Goal: Task Accomplishment & Management: Complete application form

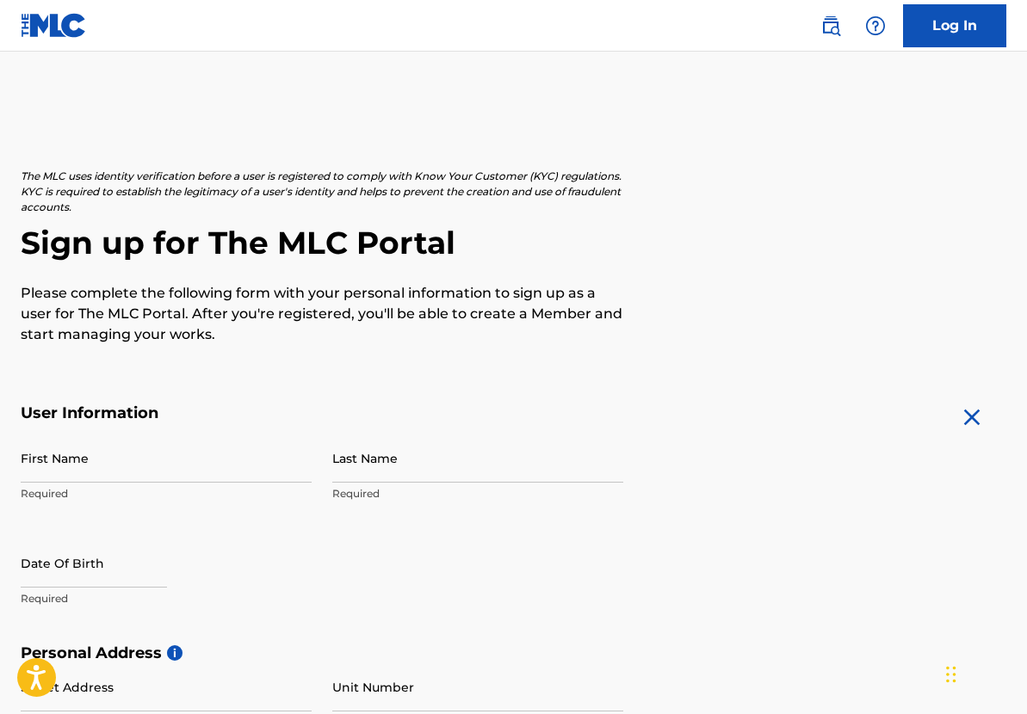
click at [113, 464] on input "First Name" at bounding box center [166, 458] width 291 height 49
type input "G"
type input "[PERSON_NAME]"
click at [353, 462] on input "Last Name" at bounding box center [477, 458] width 291 height 49
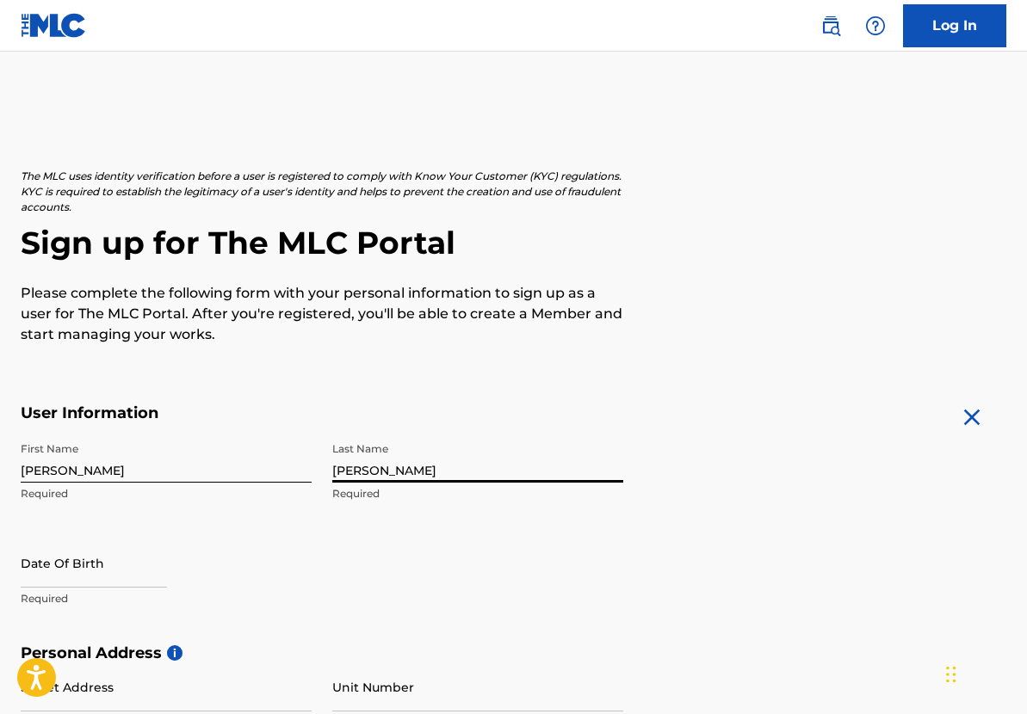
type input "[PERSON_NAME]"
drag, startPoint x: 151, startPoint y: 553, endPoint x: 140, endPoint y: 558, distance: 11.5
click at [151, 553] on input "text" at bounding box center [94, 563] width 146 height 49
select select "7"
select select "2025"
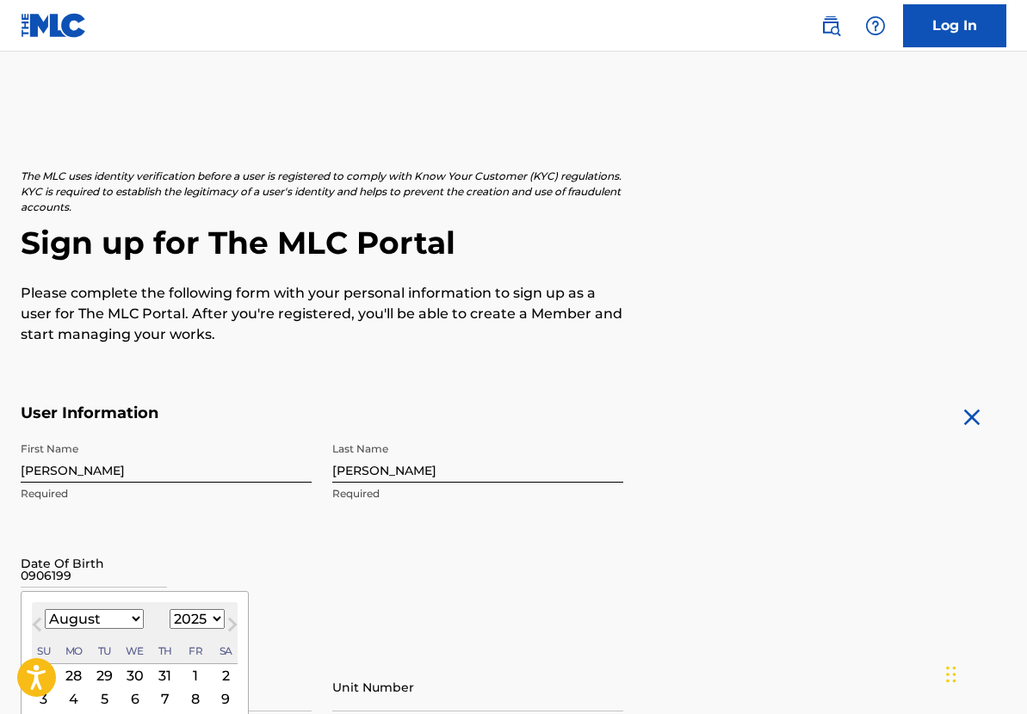
type input "09061990"
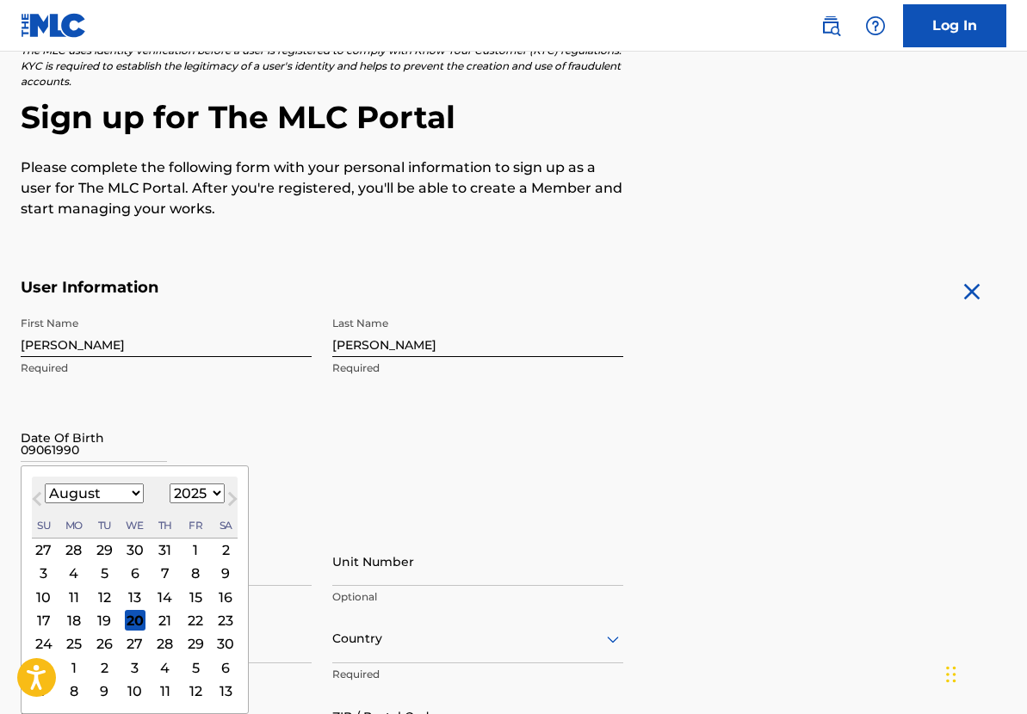
scroll to position [127, 0]
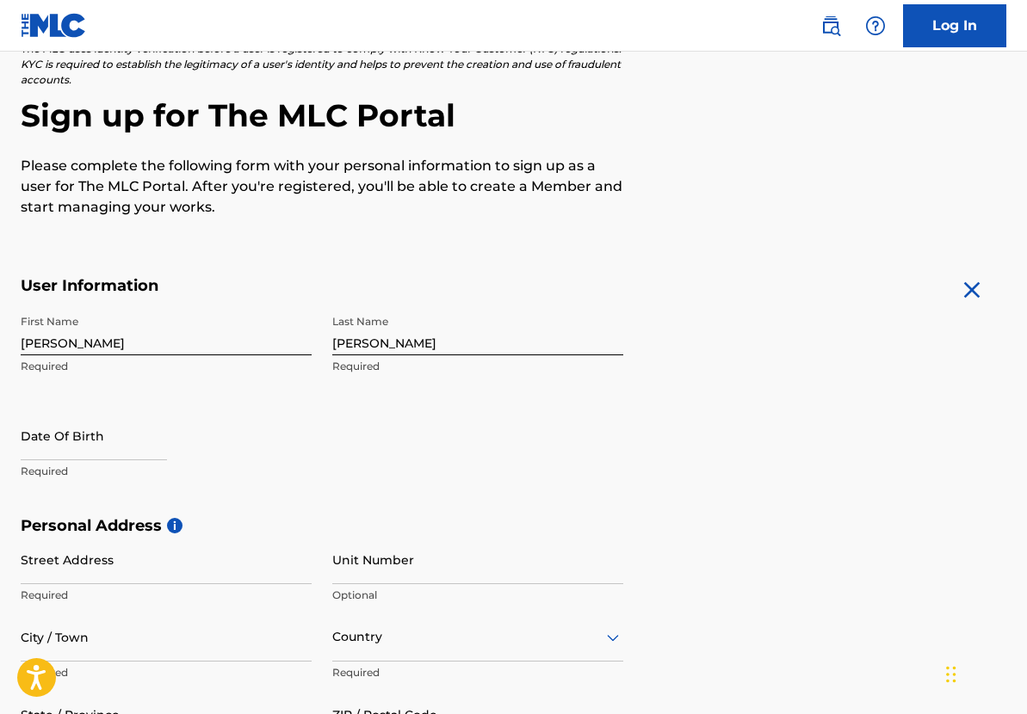
select select "7"
select select "2025"
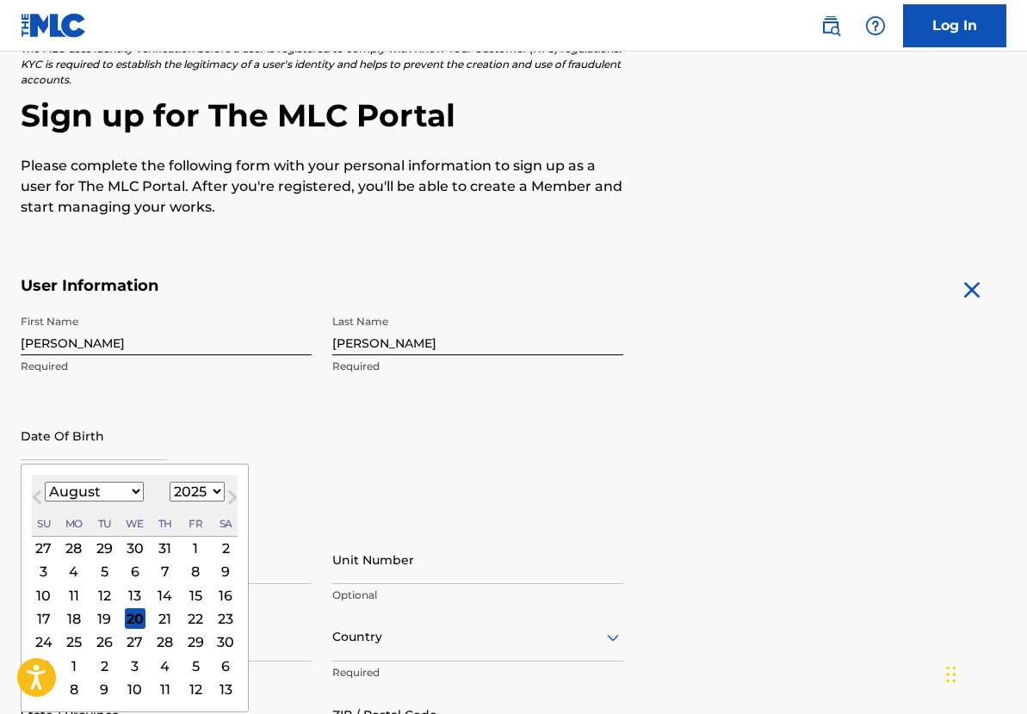
click at [110, 459] on input "text" at bounding box center [94, 435] width 146 height 49
click at [136, 486] on select "January February March April May June July August September October November De…" at bounding box center [94, 492] width 99 height 20
select select "8"
click at [219, 550] on div "6" at bounding box center [225, 548] width 21 height 21
type input "September 6 2025"
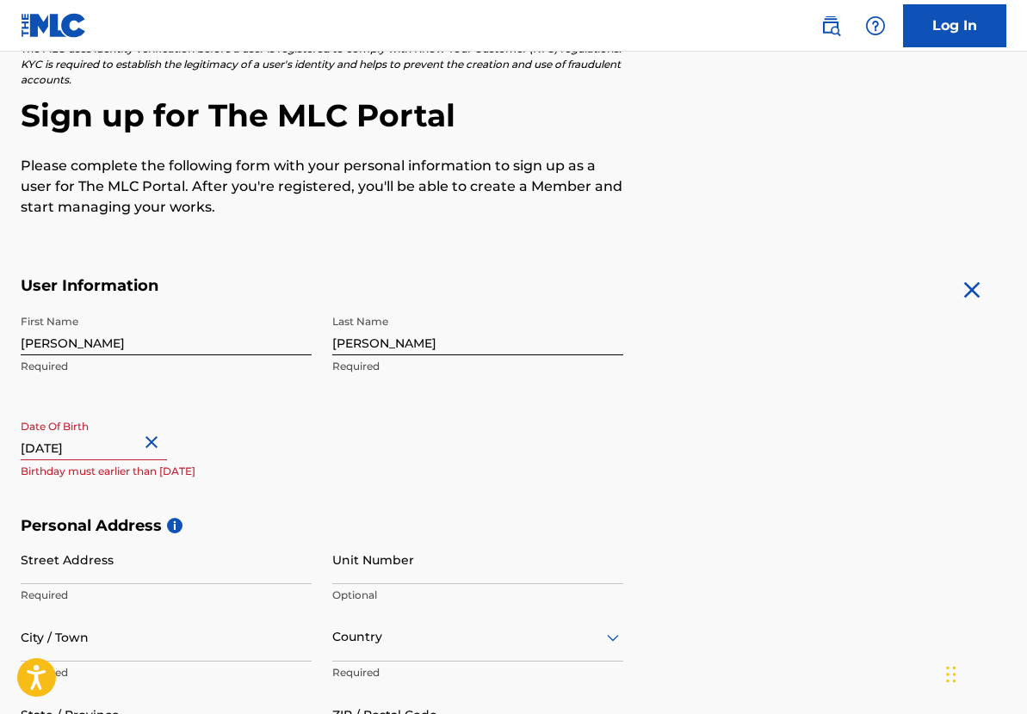
click at [132, 452] on input "September 6 2025" at bounding box center [94, 435] width 146 height 49
select select "8"
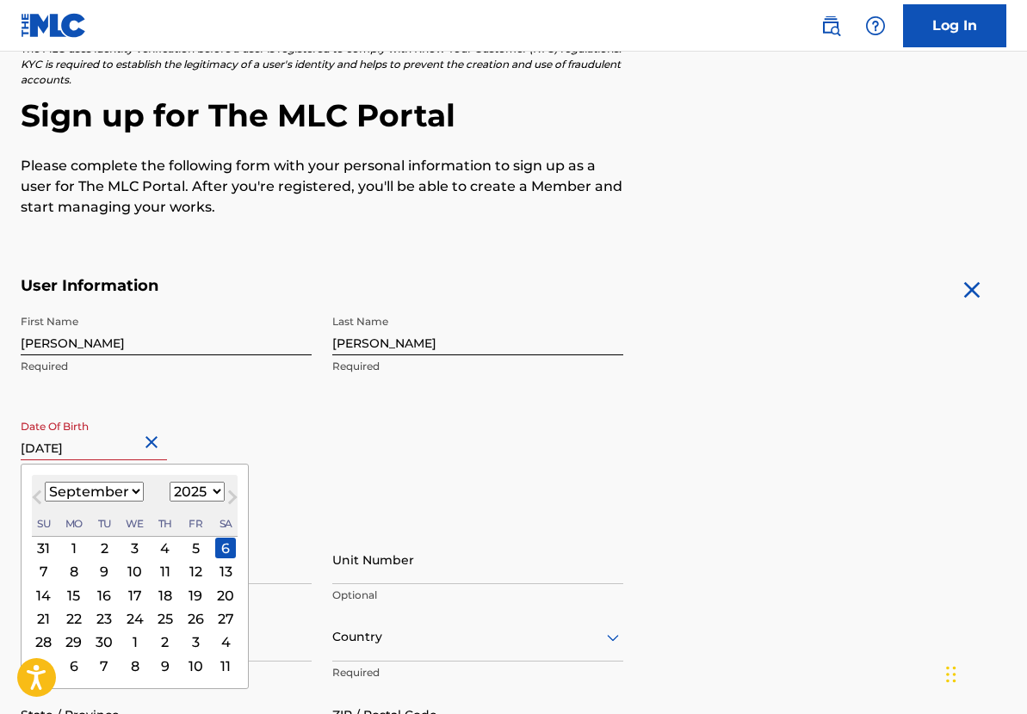
click at [185, 496] on select "1899 1900 1901 1902 1903 1904 1905 1906 1907 1908 1909 1910 1911 1912 1913 1914…" at bounding box center [197, 492] width 55 height 20
select select "1990"
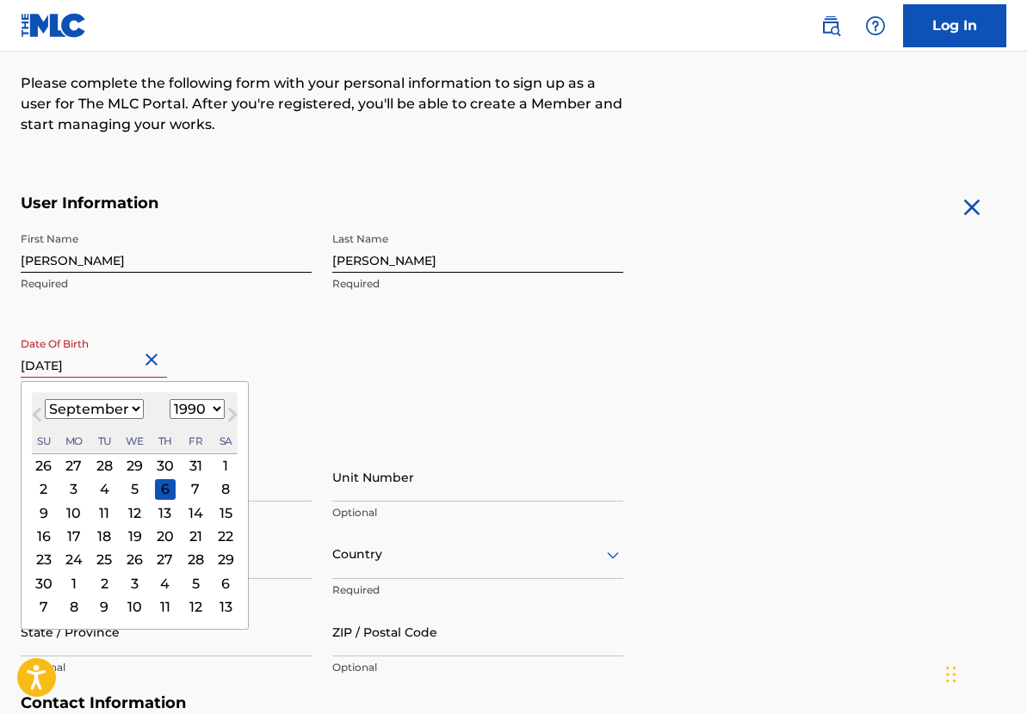
scroll to position [203, 0]
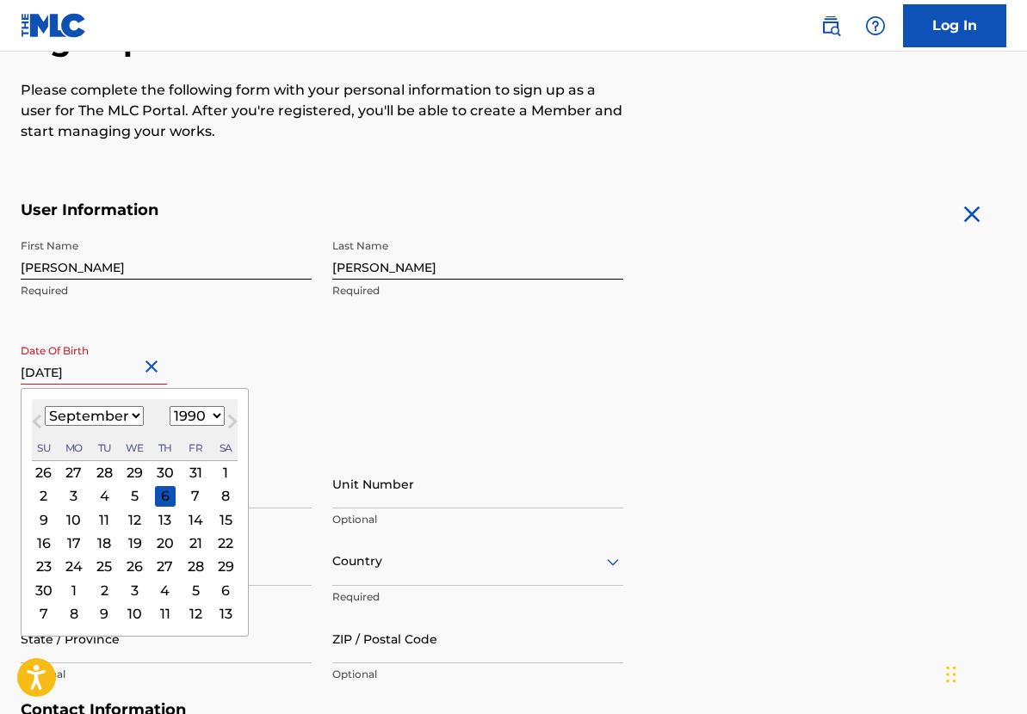
click at [321, 436] on div "First Name Gunn Required Last Name Chadwick Required Date Of Birth September 6 …" at bounding box center [322, 336] width 602 height 210
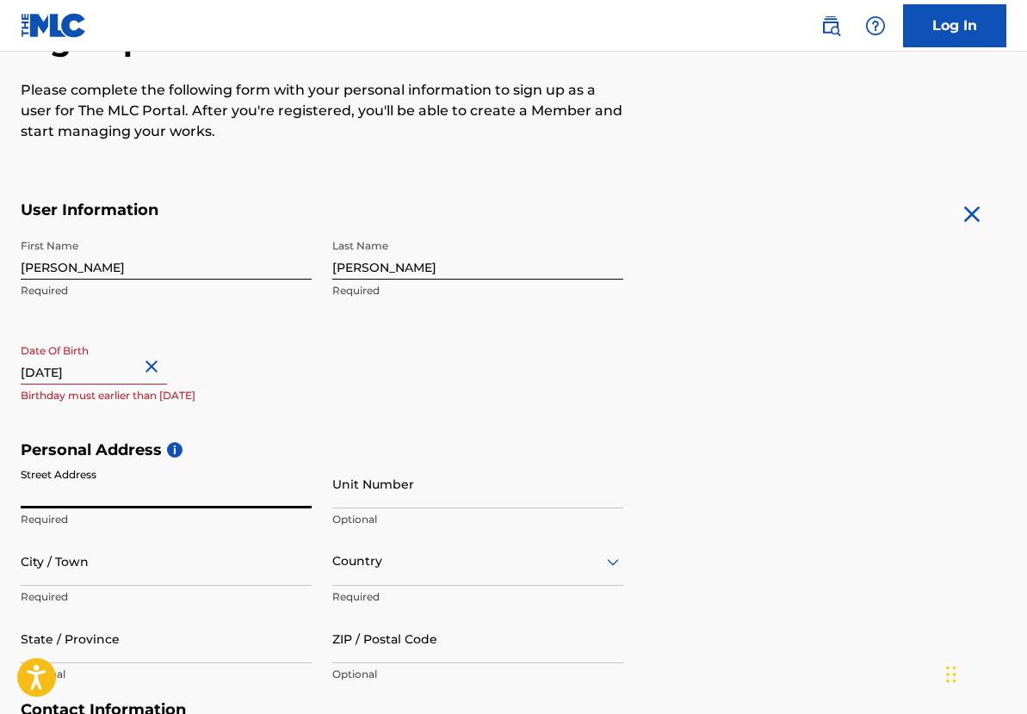
click at [242, 502] on input "Street Address" at bounding box center [166, 484] width 291 height 49
type input "1714 Thornhollow DR"
click at [349, 503] on input "Unit Number" at bounding box center [477, 484] width 291 height 49
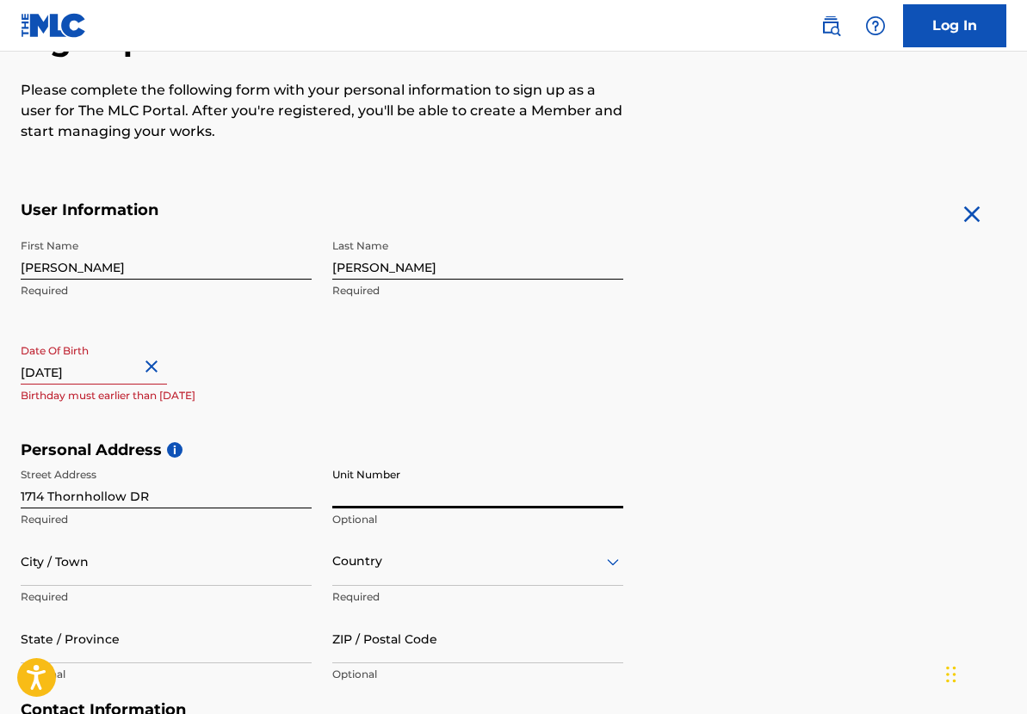
click at [195, 577] on input "City / Town" at bounding box center [166, 561] width 291 height 49
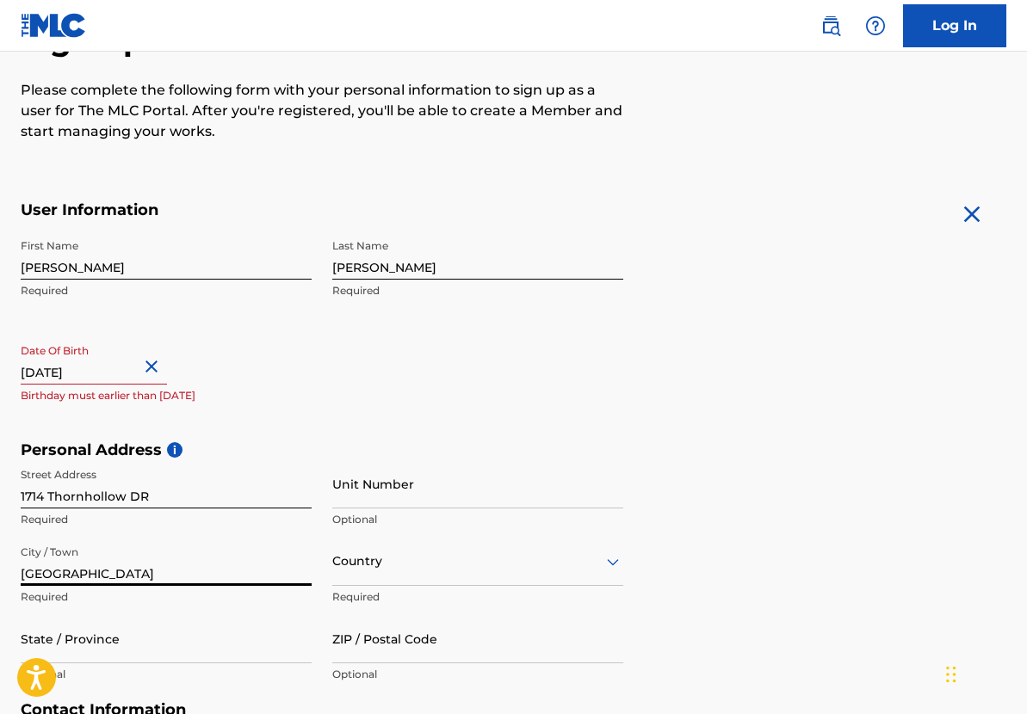
type input "Houston"
click at [365, 573] on div "Country" at bounding box center [477, 561] width 291 height 49
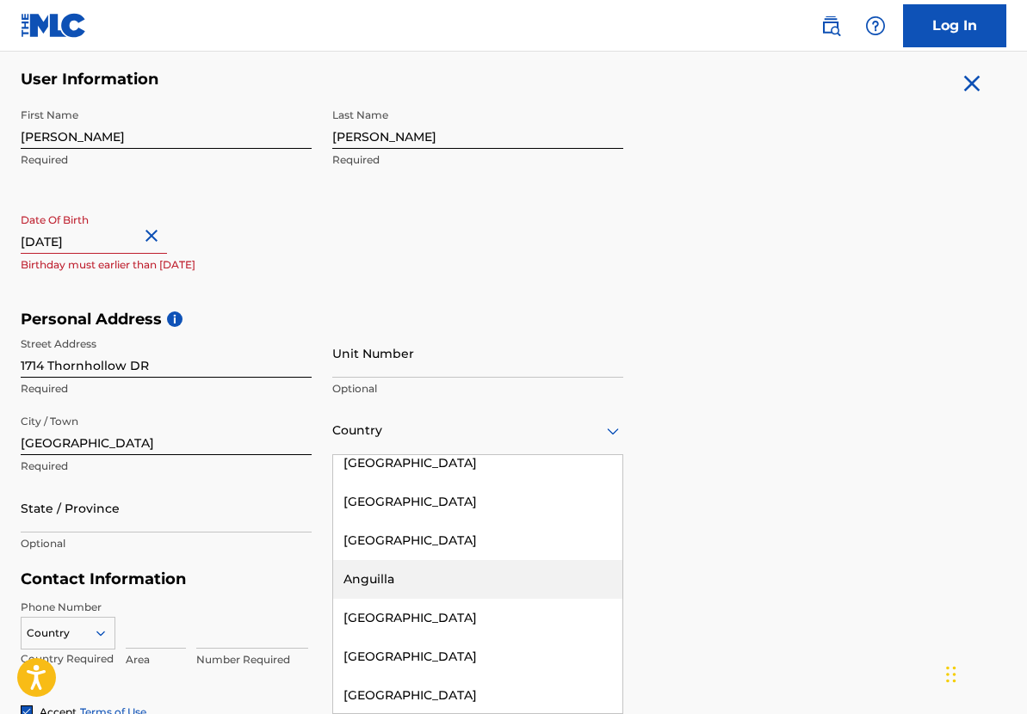
scroll to position [0, 0]
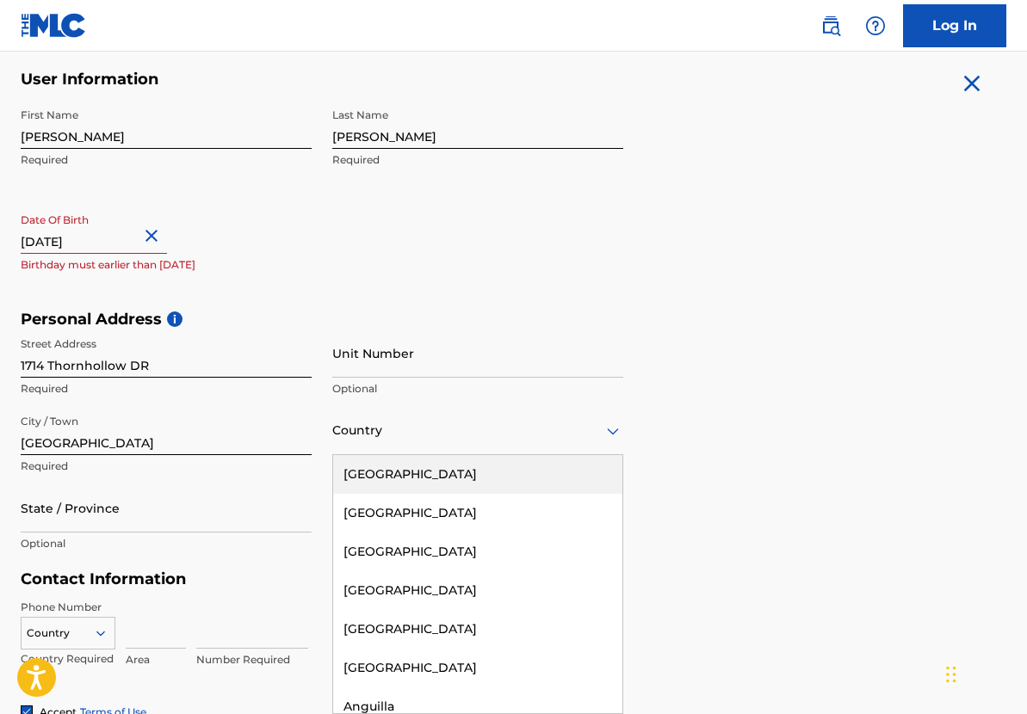
click at [392, 482] on div "United States" at bounding box center [477, 474] width 289 height 39
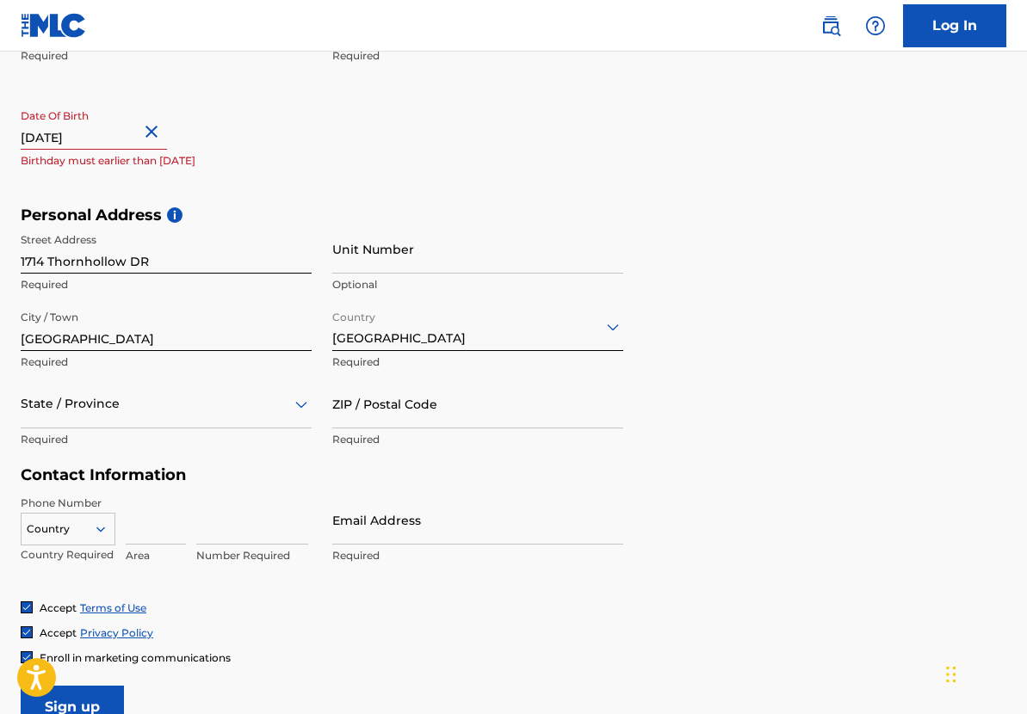
scroll to position [448, 0]
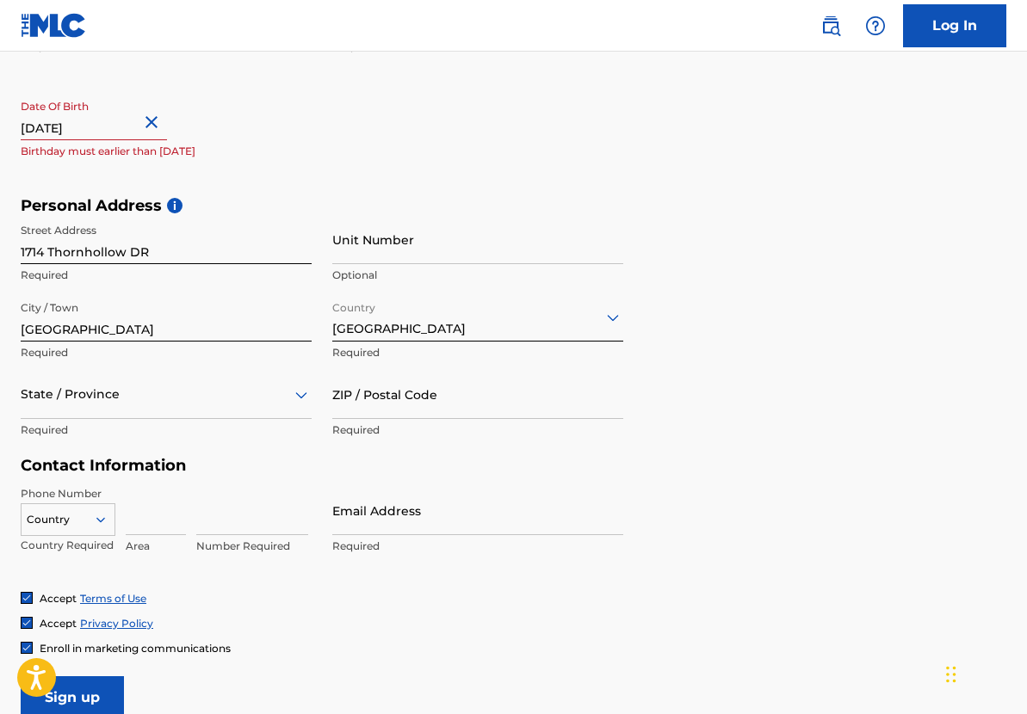
click at [159, 528] on input at bounding box center [156, 510] width 60 height 49
type input "901"
click at [257, 527] on input at bounding box center [252, 510] width 112 height 49
type input "3151424"
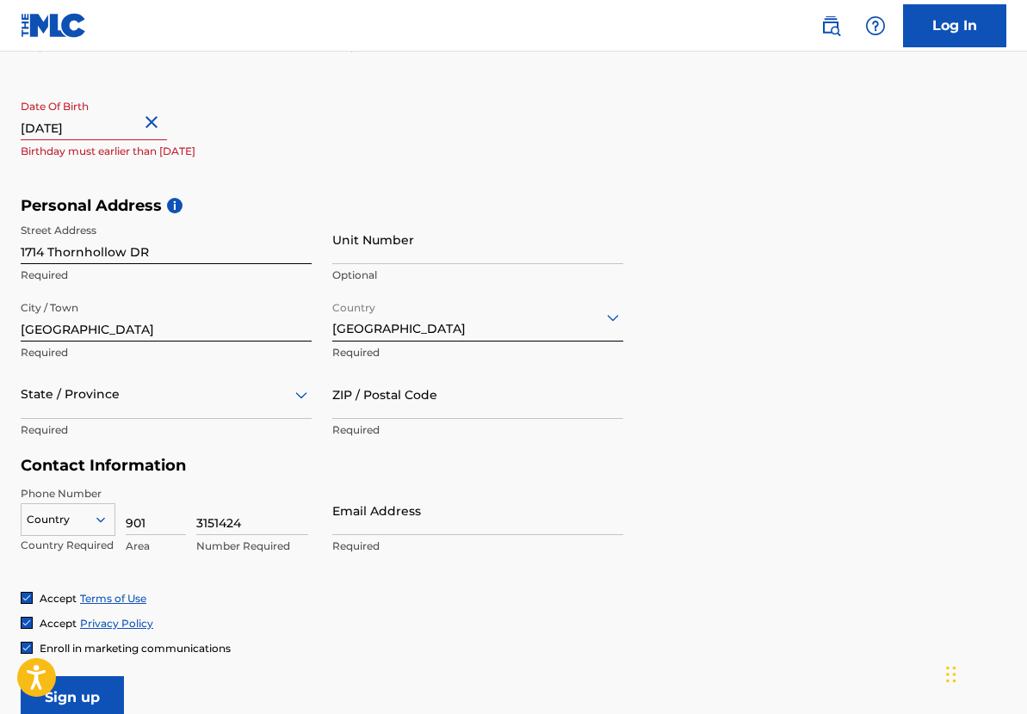
click at [404, 524] on input "Email Address" at bounding box center [477, 510] width 291 height 49
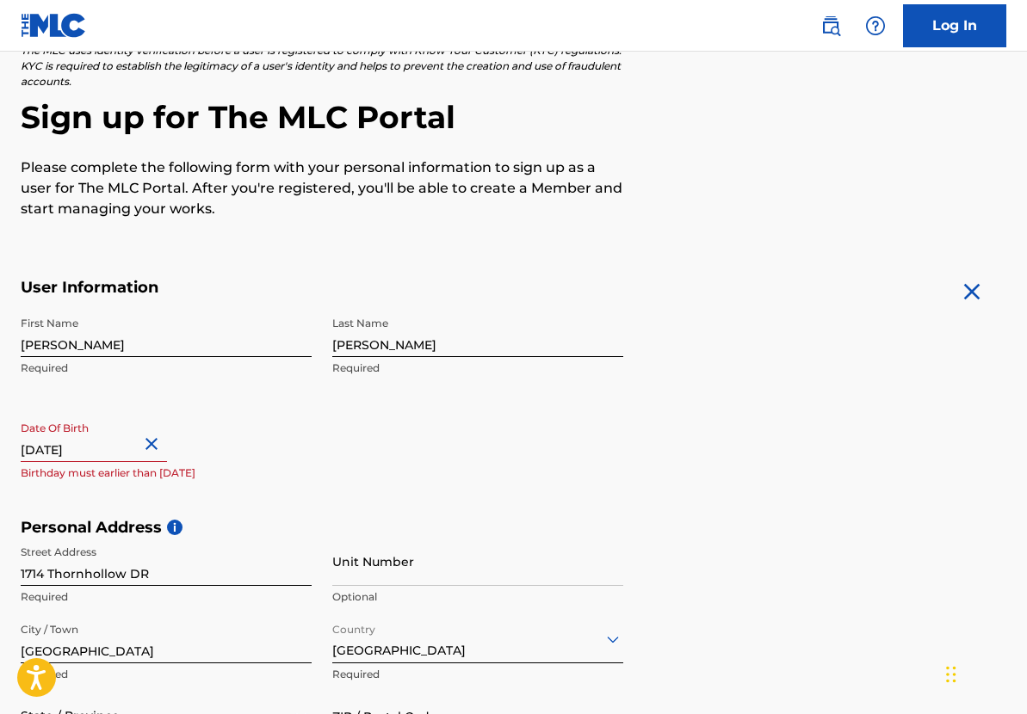
scroll to position [313, 0]
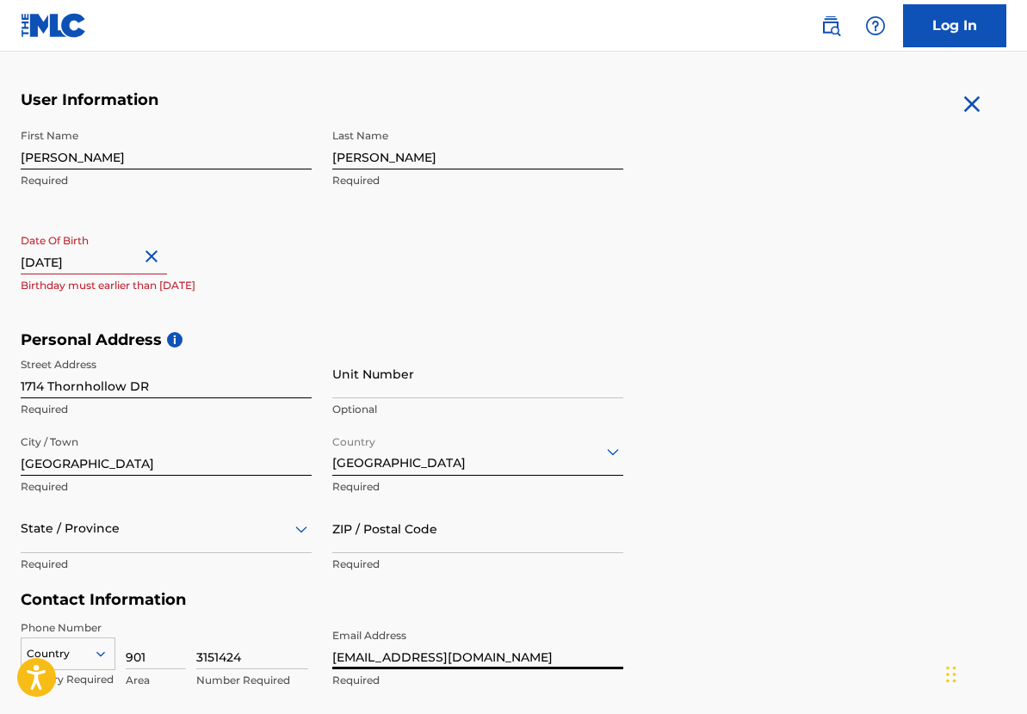
type input "Stretchgunn@gmail.com"
click at [136, 253] on input "September 6 2025" at bounding box center [94, 249] width 146 height 49
select select "8"
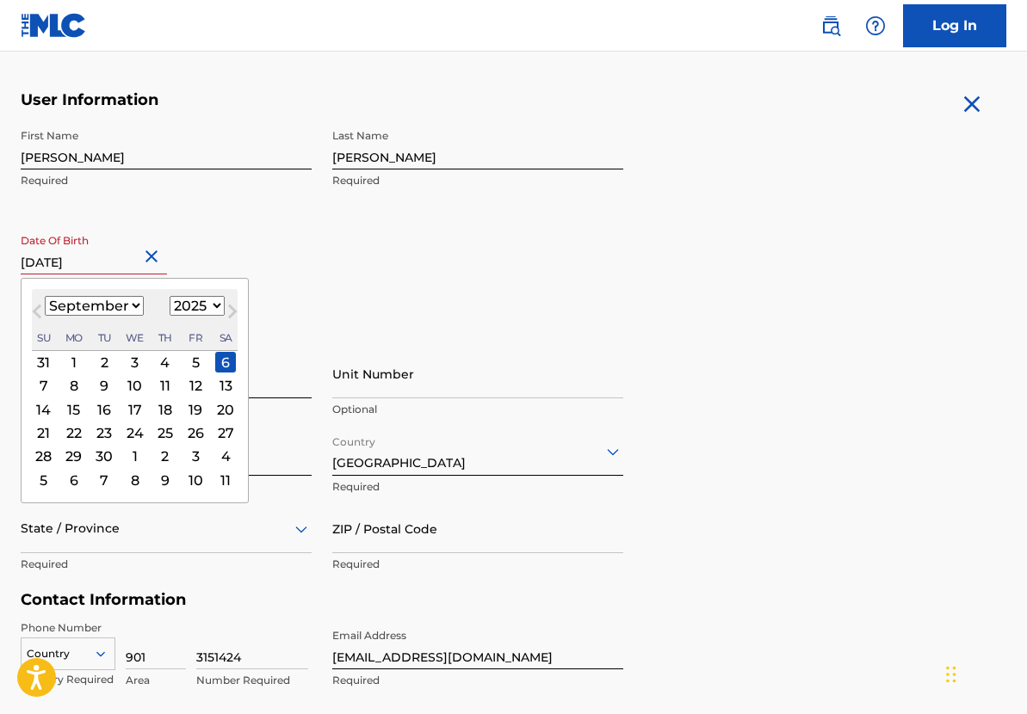
click at [183, 301] on select "1899 1900 1901 1902 1903 1904 1905 1906 1907 1908 1909 1910 1911 1912 1913 1914…" at bounding box center [197, 306] width 55 height 20
select select "1990"
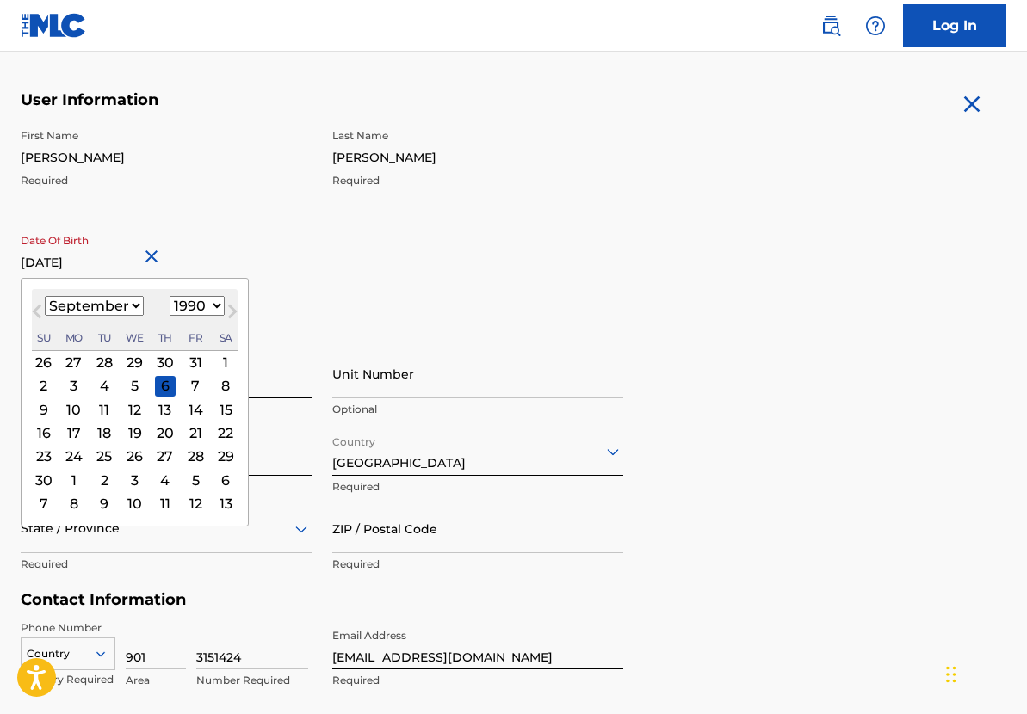
click at [296, 237] on div "Date Of Birth September 6 2025 September 1990 Previous Month Next Month Septemb…" at bounding box center [166, 263] width 291 height 77
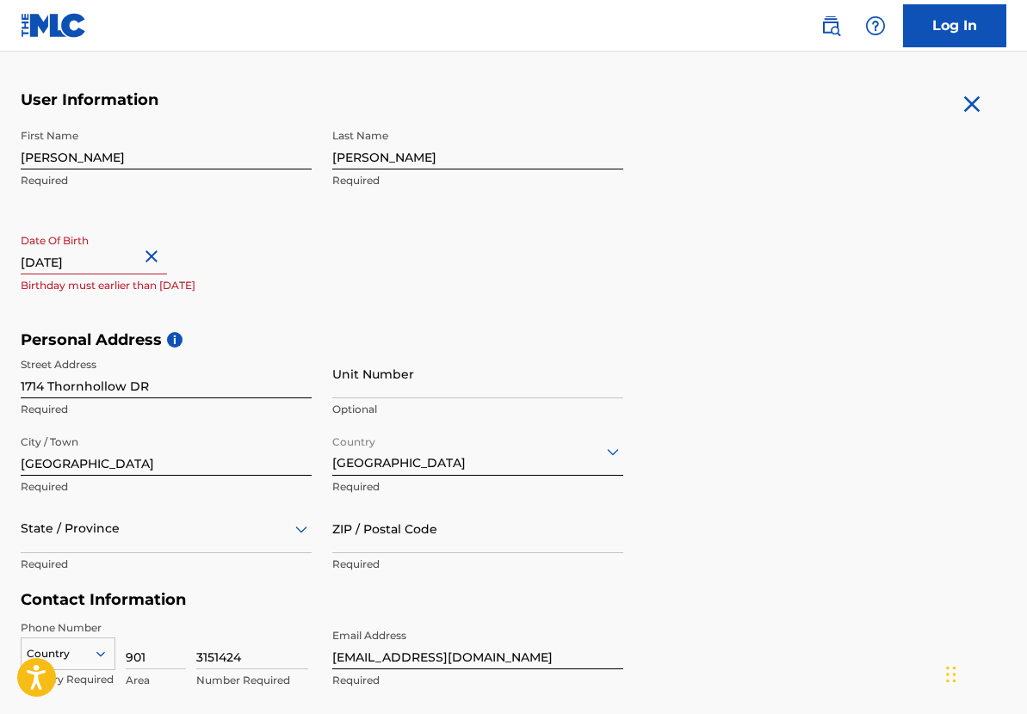
click at [115, 262] on input "September 6 2025" at bounding box center [94, 249] width 146 height 49
select select "8"
select select "2025"
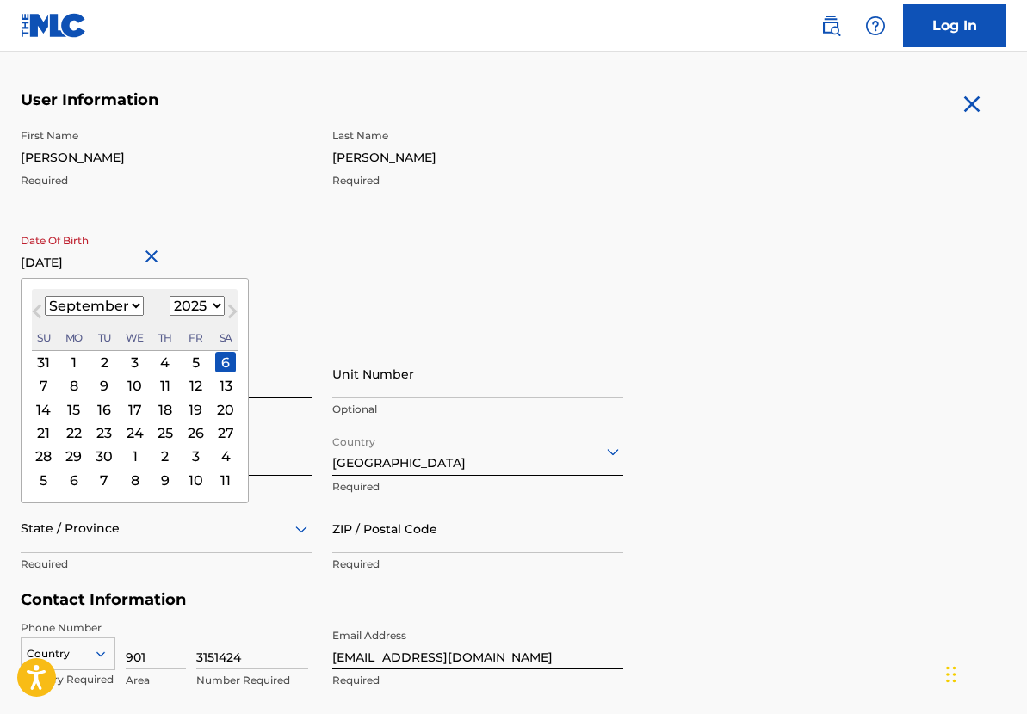
click at [127, 267] on input "September 6 2025" at bounding box center [94, 249] width 146 height 49
click at [130, 268] on input "September 6 2025" at bounding box center [94, 249] width 146 height 49
type input "September 6 1990"
select select "1990"
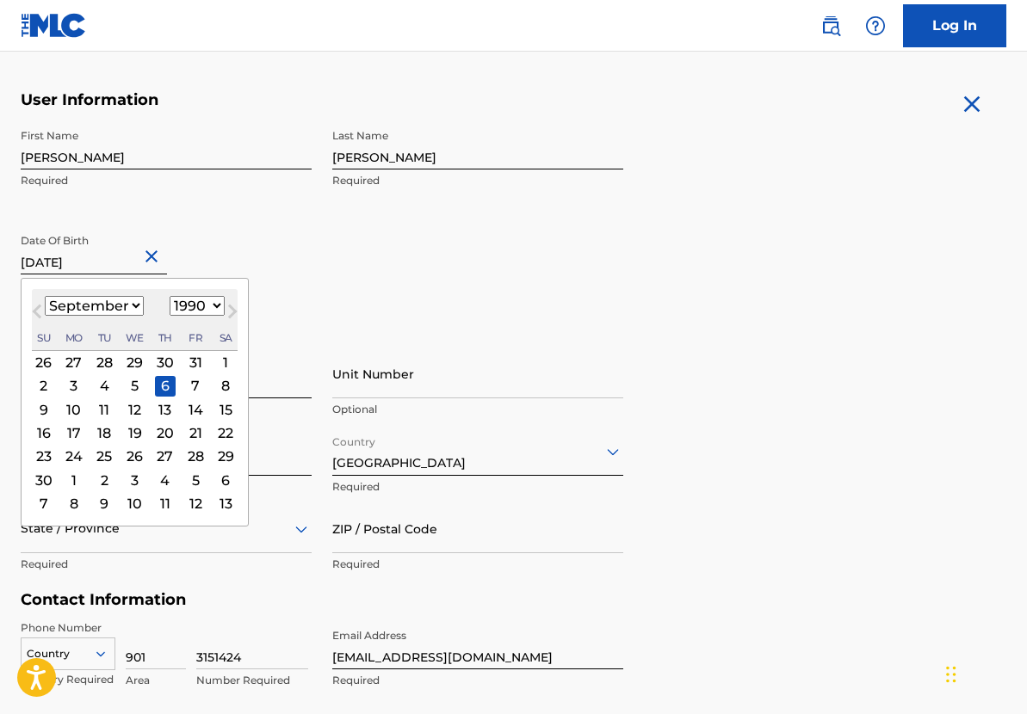
type input "September 6 1990"
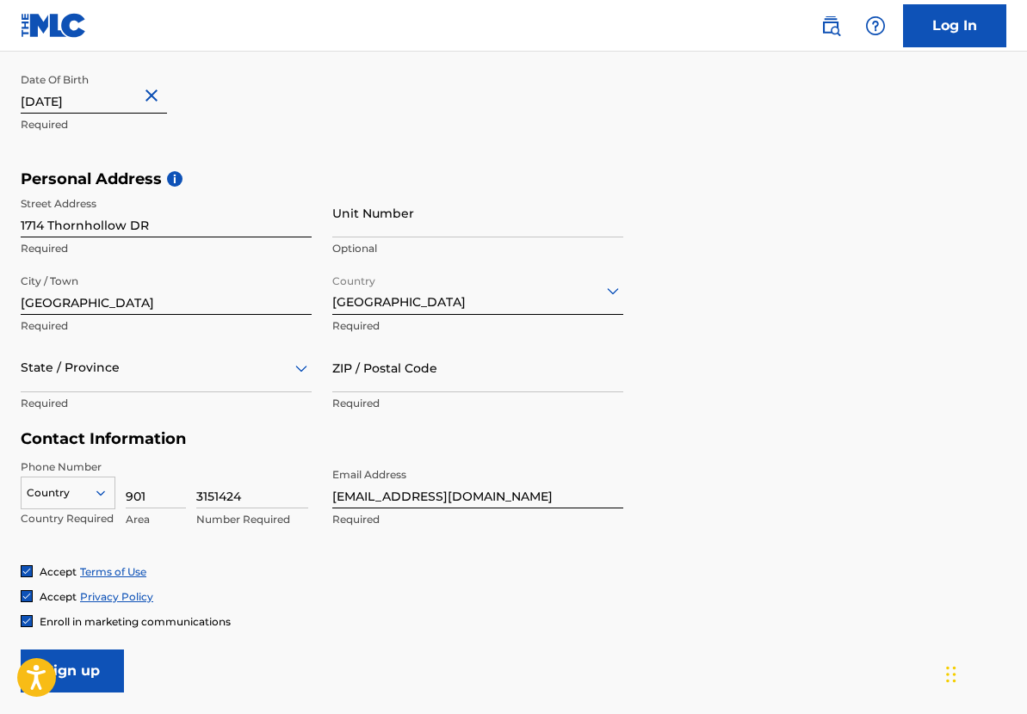
scroll to position [632, 0]
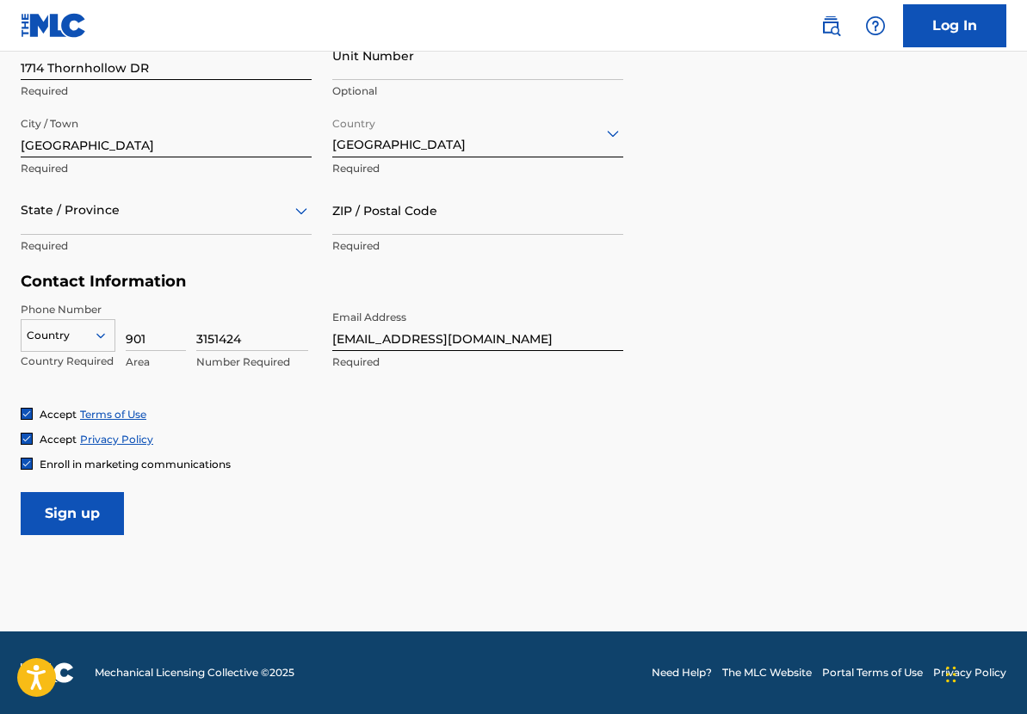
click at [96, 503] on input "Sign up" at bounding box center [72, 513] width 103 height 43
click at [95, 341] on icon at bounding box center [100, 335] width 15 height 15
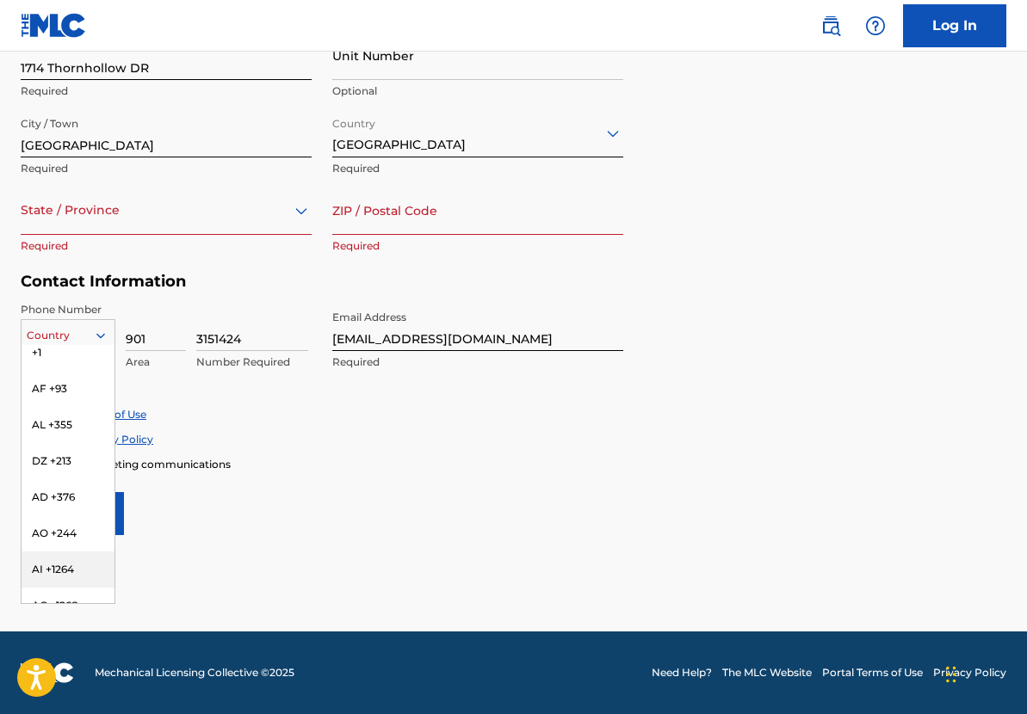
scroll to position [0, 0]
click at [67, 366] on div "US, CA +1" at bounding box center [68, 378] width 93 height 67
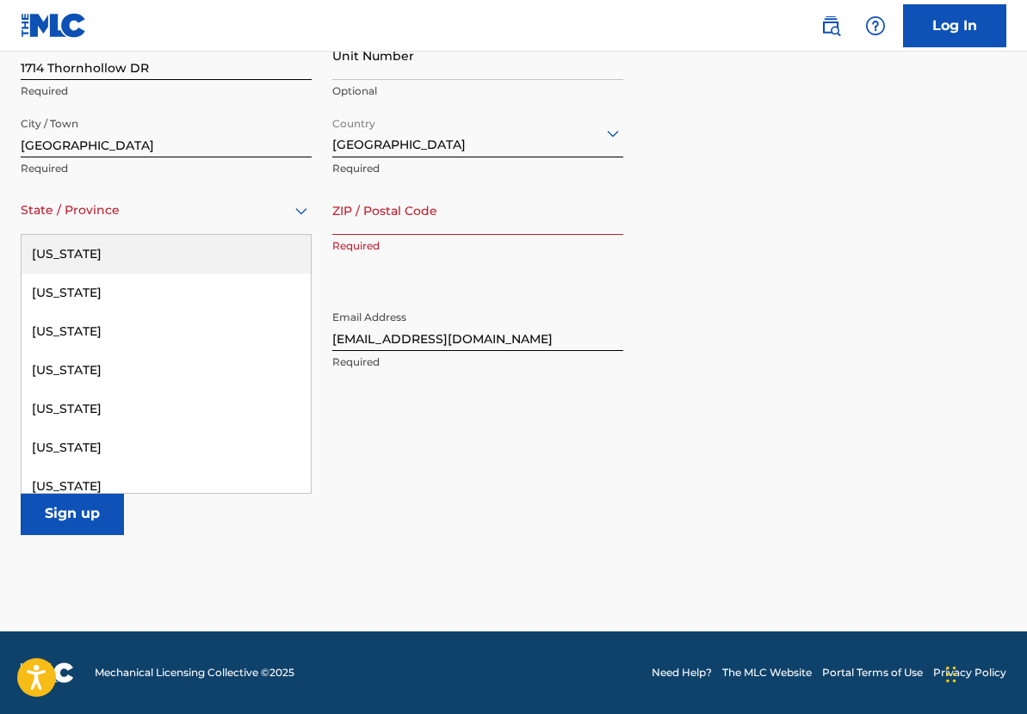
click at [96, 221] on div "State / Province" at bounding box center [166, 210] width 291 height 49
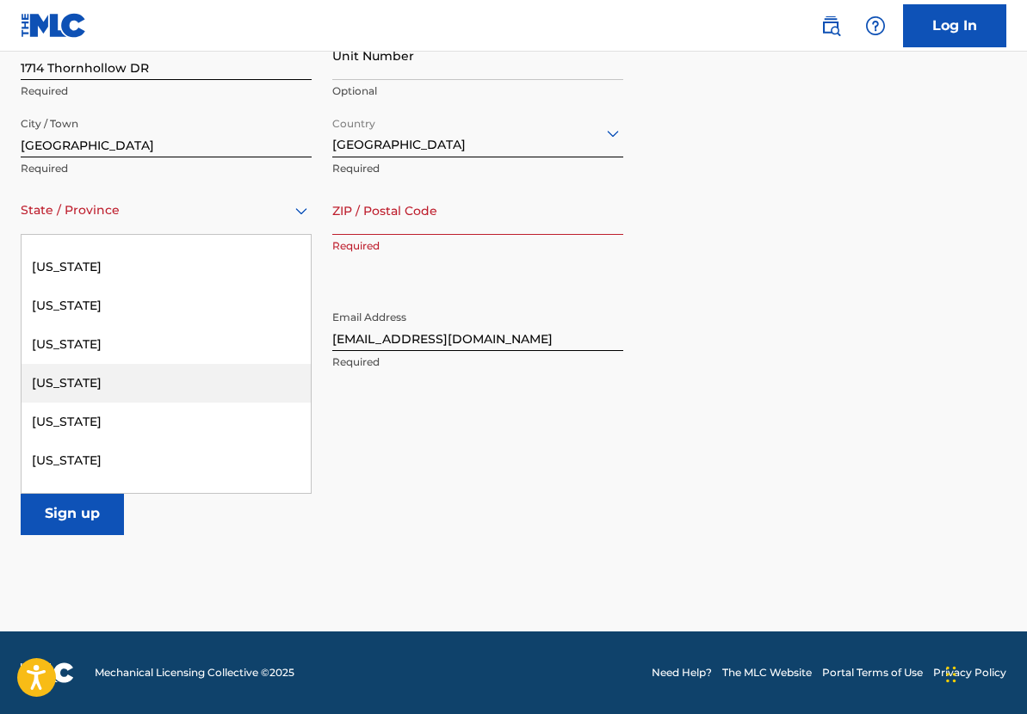
scroll to position [348, 0]
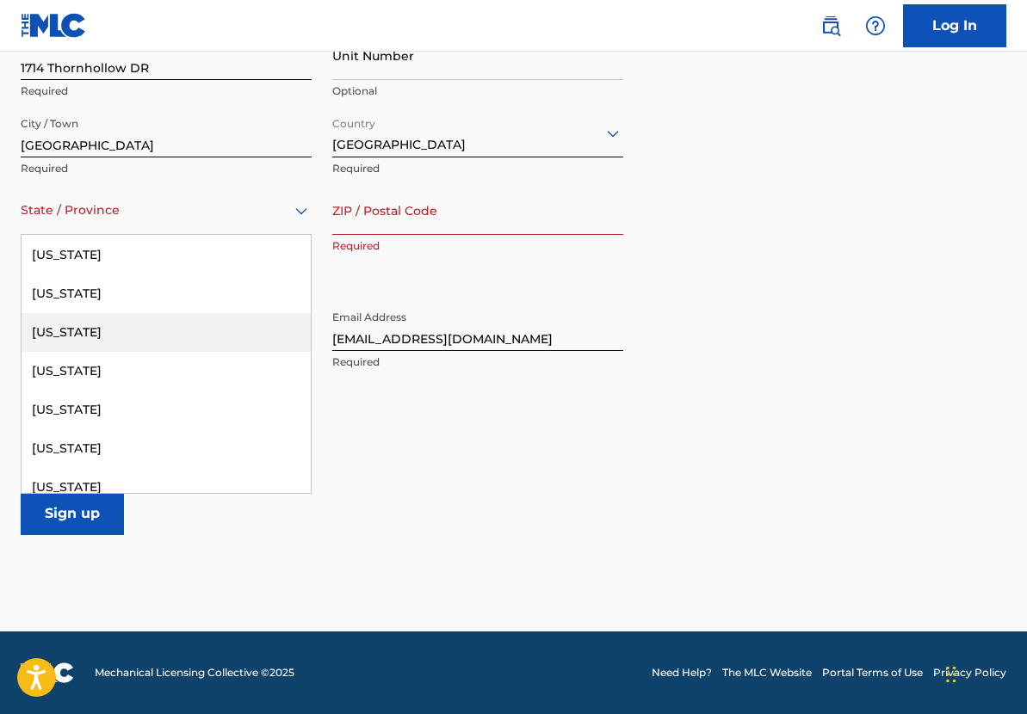
type input "y"
type input "t"
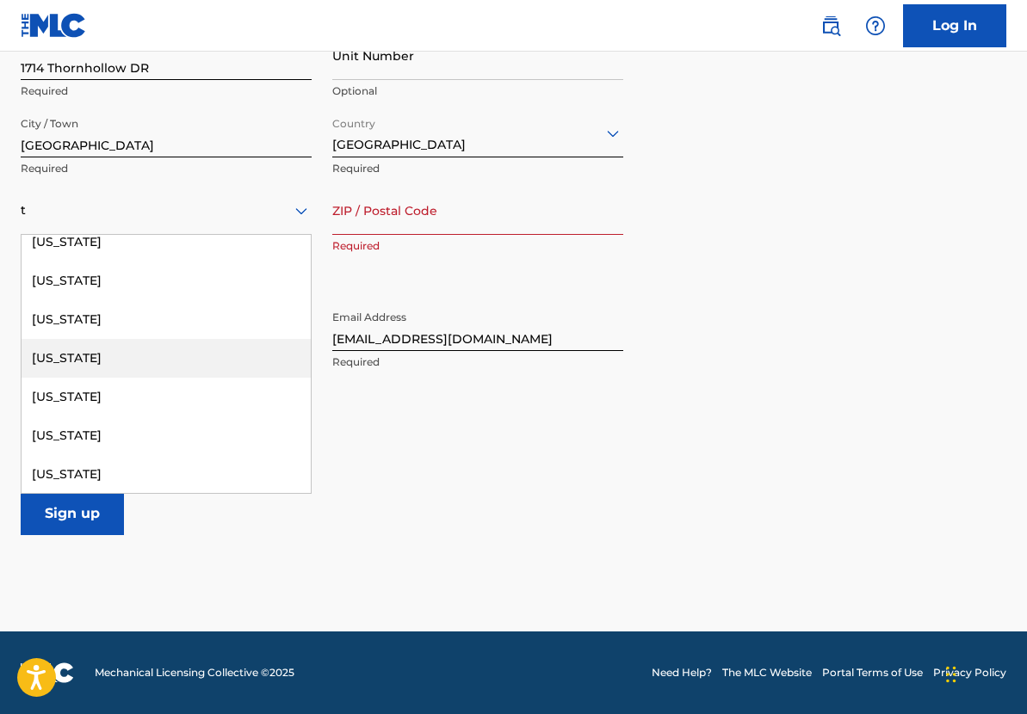
scroll to position [478, 0]
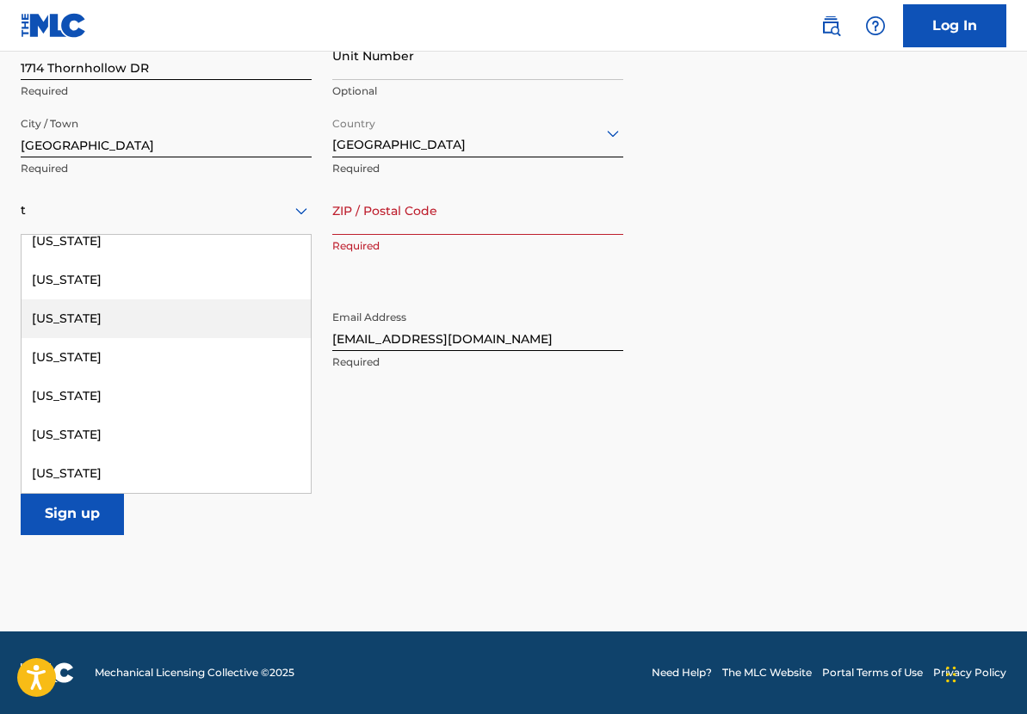
click at [113, 322] on div "Texas" at bounding box center [166, 318] width 289 height 39
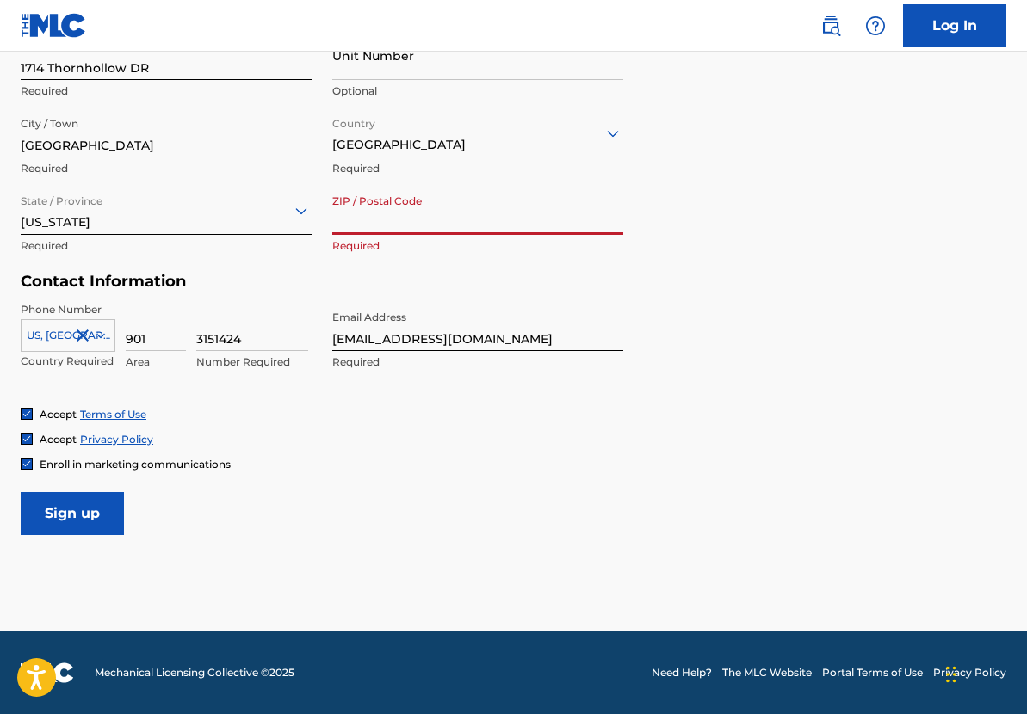
click at [367, 219] on input "ZIP / Postal Code" at bounding box center [477, 210] width 291 height 49
type input "77014"
click at [43, 509] on input "Sign up" at bounding box center [72, 513] width 103 height 43
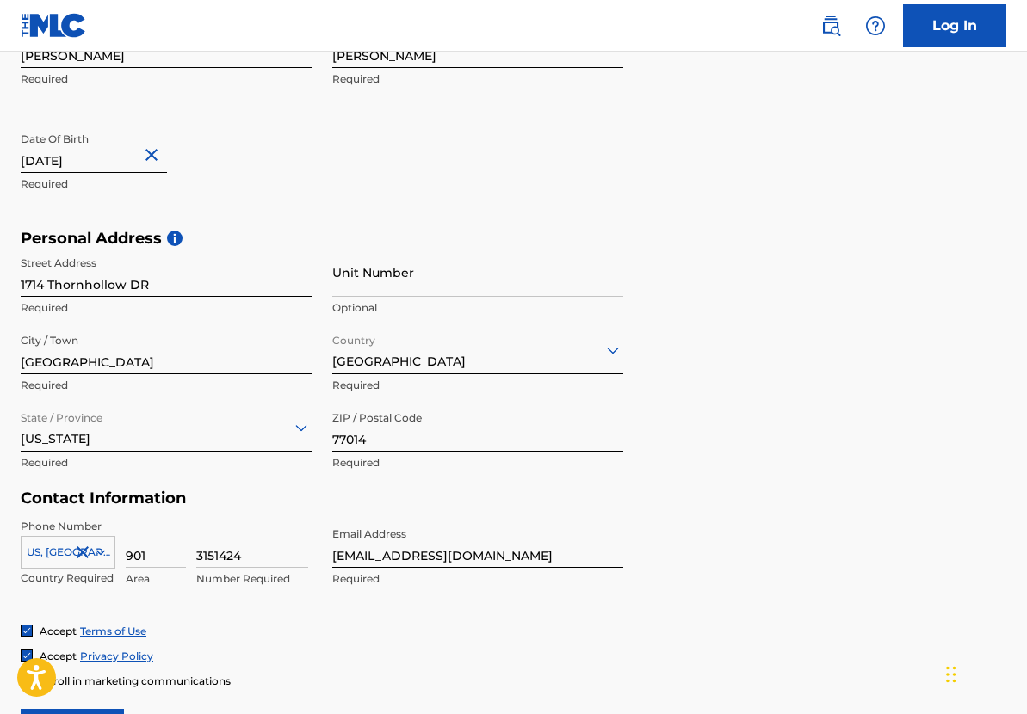
scroll to position [422, 0]
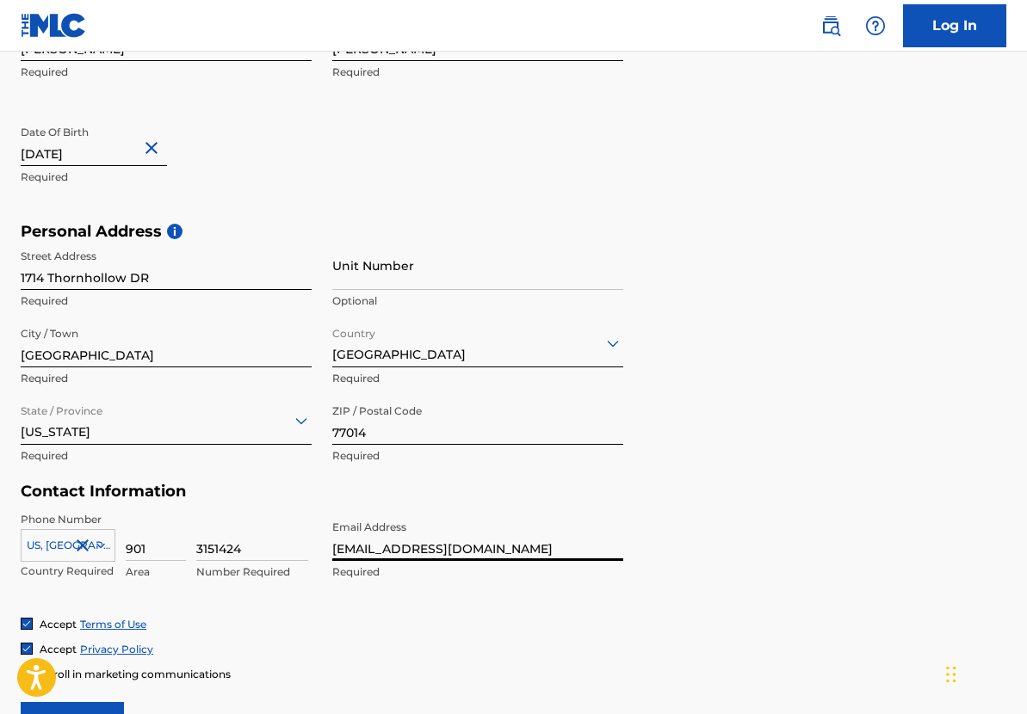
drag, startPoint x: 493, startPoint y: 554, endPoint x: 360, endPoint y: 538, distance: 134.4
click at [360, 537] on input "Stretchgunn@gmail.com" at bounding box center [477, 536] width 291 height 49
type input "[EMAIL_ADDRESS][DOMAIN_NAME]"
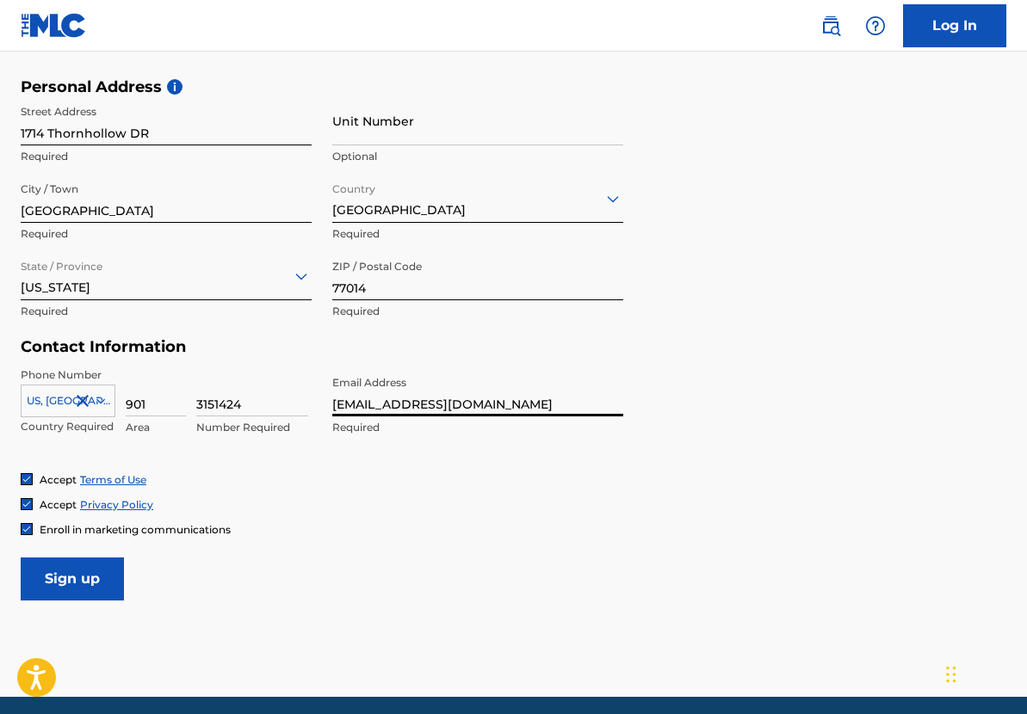
scroll to position [632, 0]
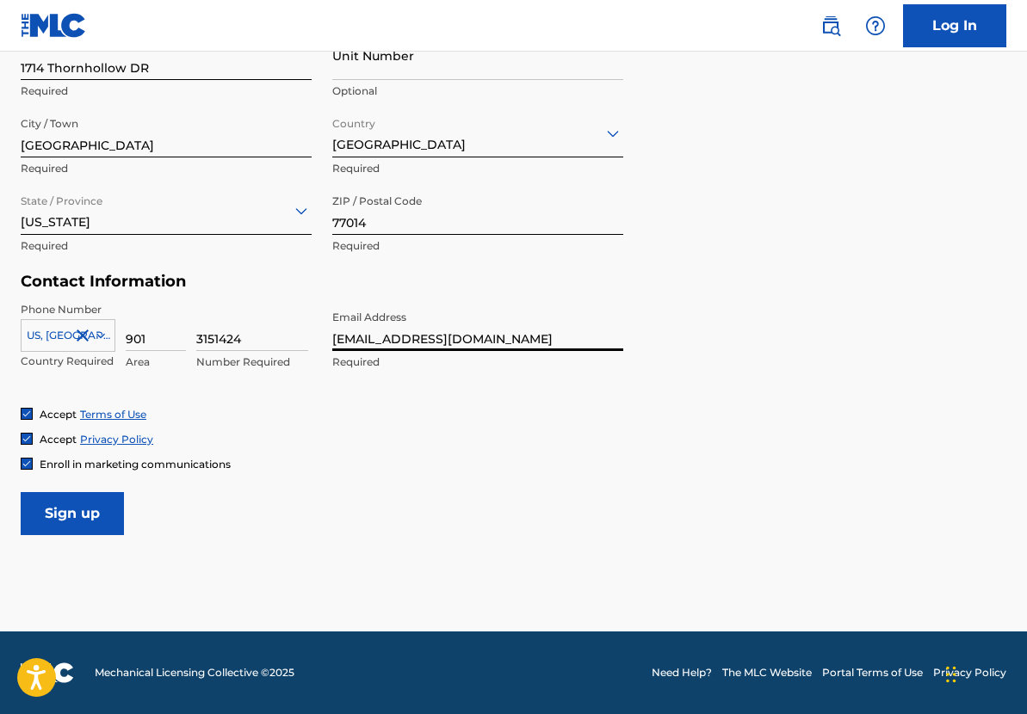
click at [93, 514] on input "Sign up" at bounding box center [72, 513] width 103 height 43
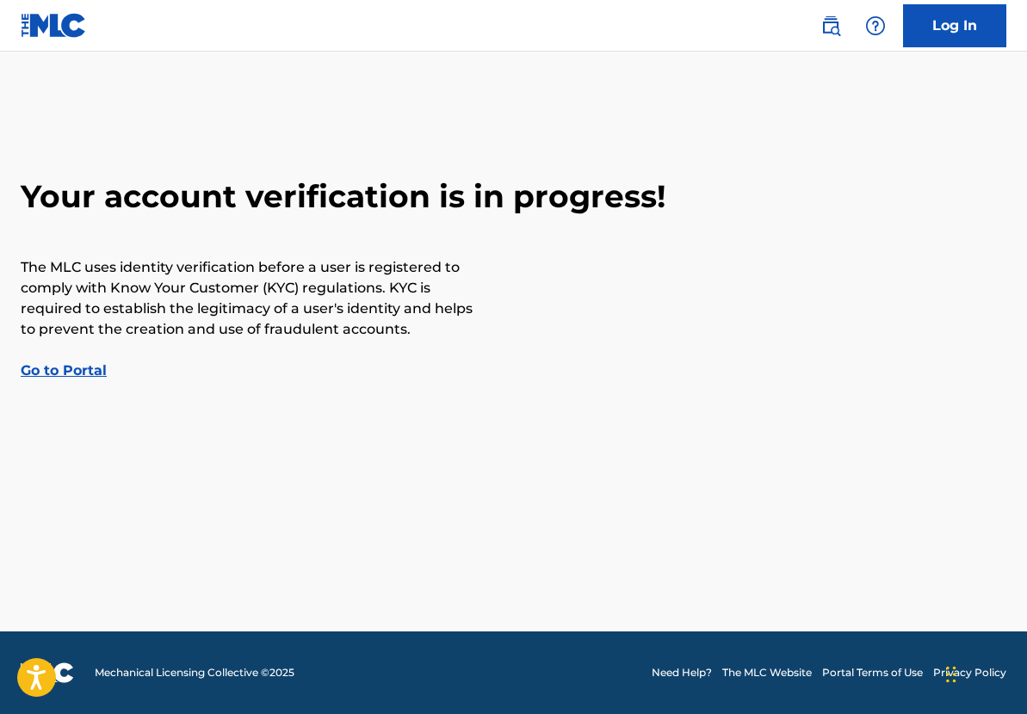
click at [80, 374] on link "Go to Portal" at bounding box center [64, 370] width 86 height 16
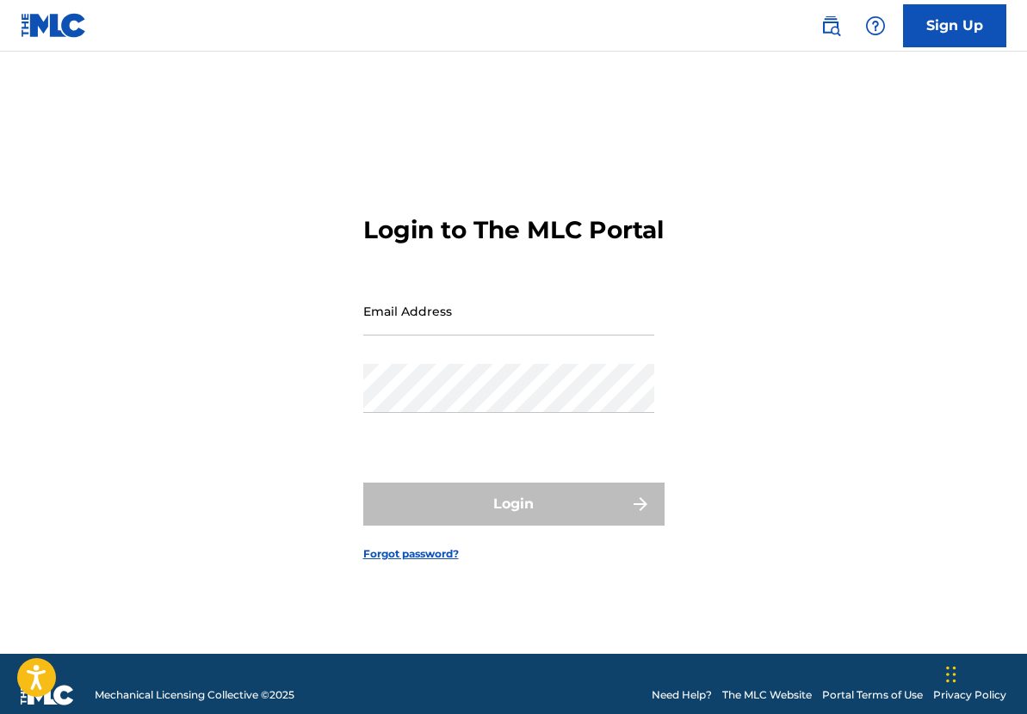
click at [397, 332] on input "Email Address" at bounding box center [508, 311] width 291 height 49
type input "[EMAIL_ADDRESS][DOMAIN_NAME]"
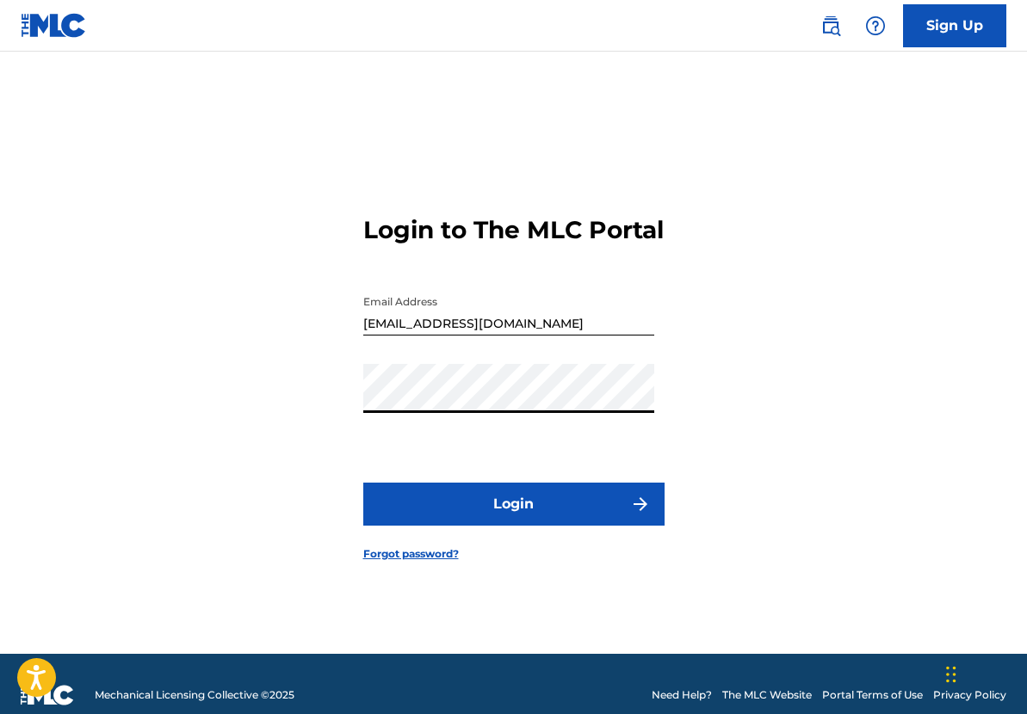
click at [363, 483] on button "Login" at bounding box center [513, 504] width 301 height 43
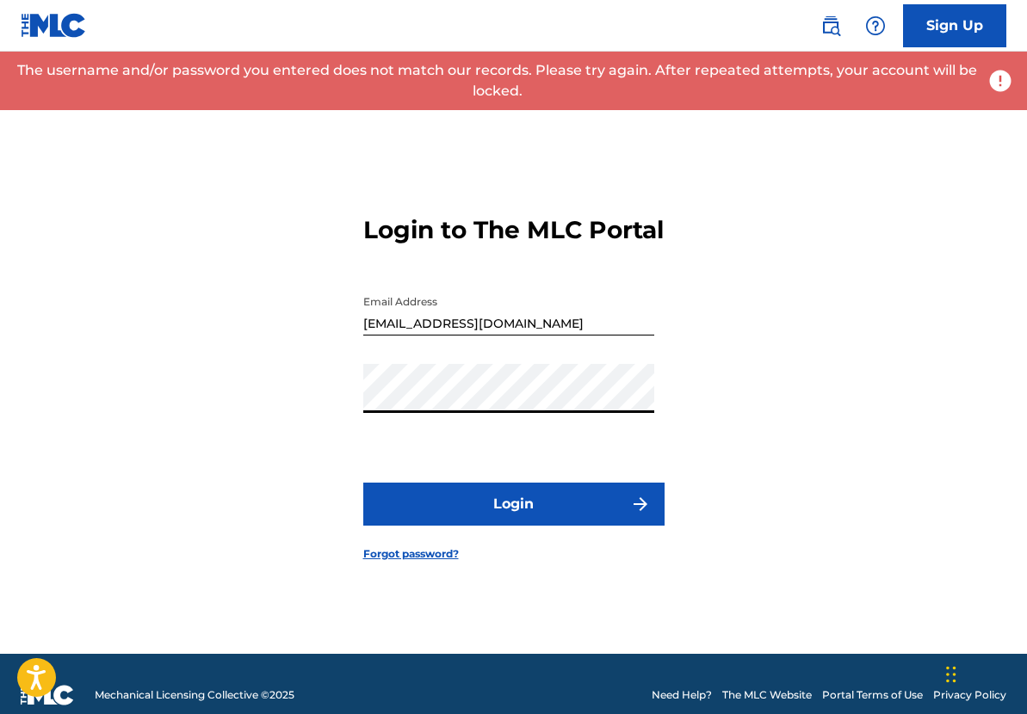
click at [788, 528] on div "Login to The MLC Portal Email Address memphimyzd1@yahoo.com Password Login Forg…" at bounding box center [513, 374] width 1027 height 559
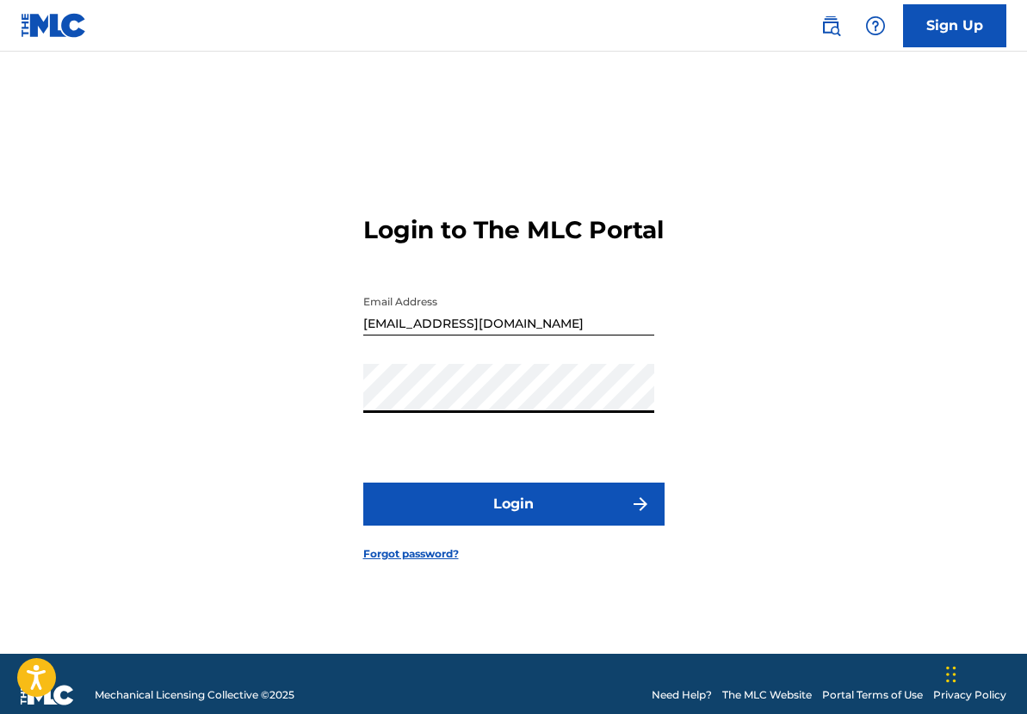
click at [363, 483] on button "Login" at bounding box center [513, 504] width 301 height 43
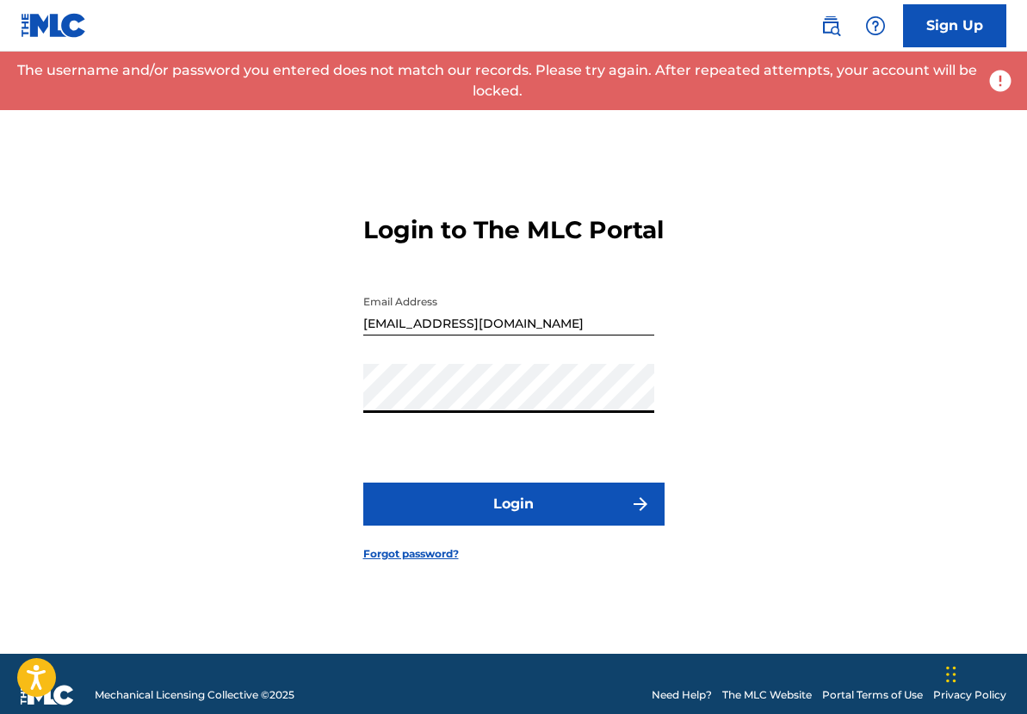
click at [419, 562] on link "Forgot password?" at bounding box center [411, 553] width 96 height 15
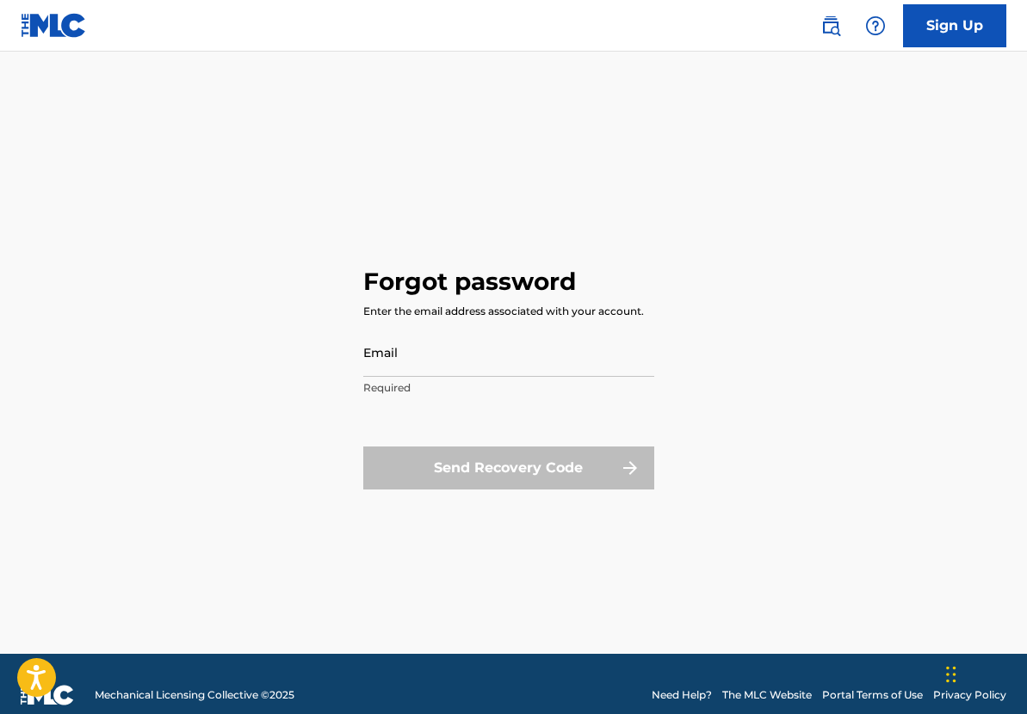
click at [491, 377] on div "Email Required" at bounding box center [508, 366] width 291 height 77
click at [496, 360] on input "Email" at bounding box center [508, 352] width 291 height 49
type input "[EMAIL_ADDRESS][DOMAIN_NAME]"
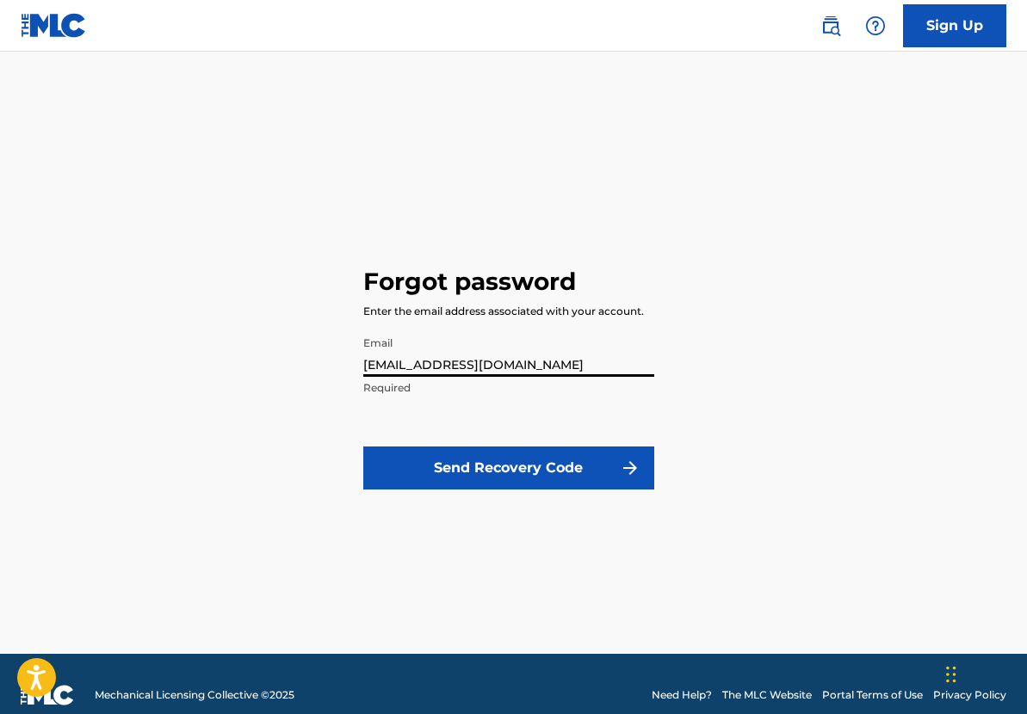
click at [534, 472] on button "Send Recovery Code" at bounding box center [508, 468] width 291 height 43
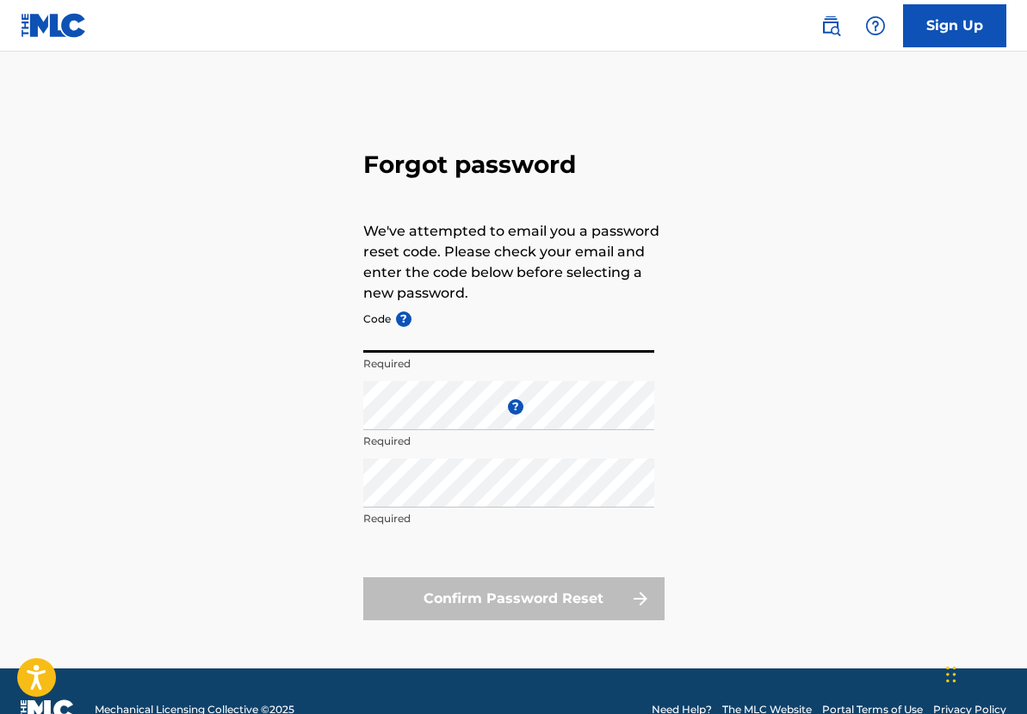
paste input "FP_afca7928c10994423a32421d09d6"
type input "FP_afca7928c10994423a32421d09d6"
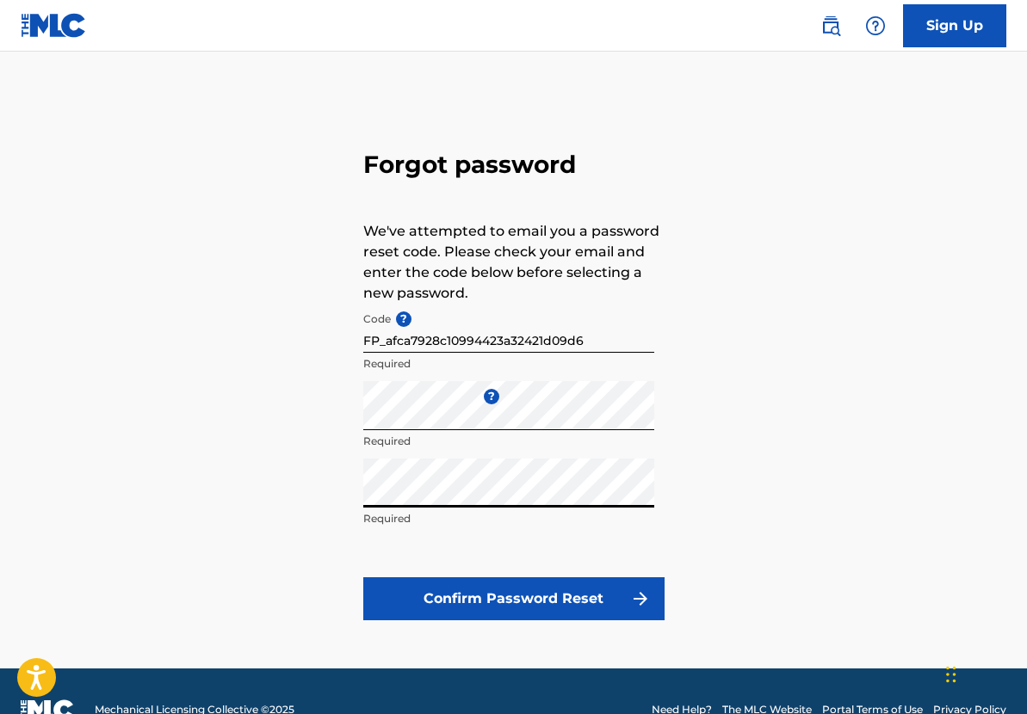
click at [363, 577] on button "Confirm Password Reset" at bounding box center [513, 598] width 301 height 43
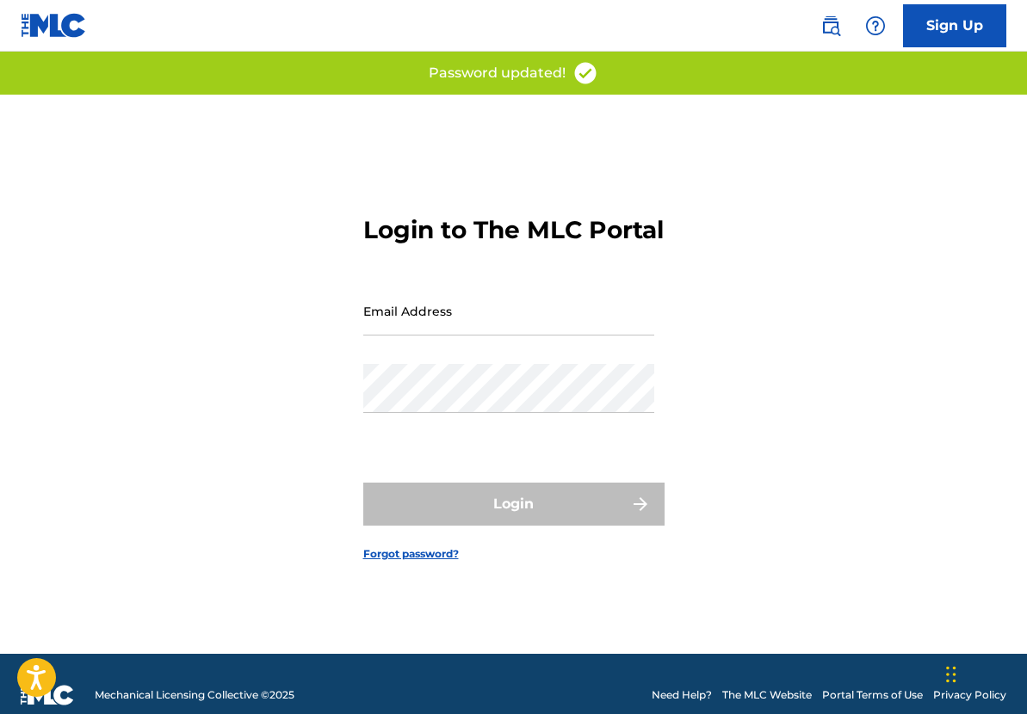
click at [460, 324] on input "Email Address" at bounding box center [508, 311] width 291 height 49
type input "[EMAIL_ADDRESS][DOMAIN_NAME]"
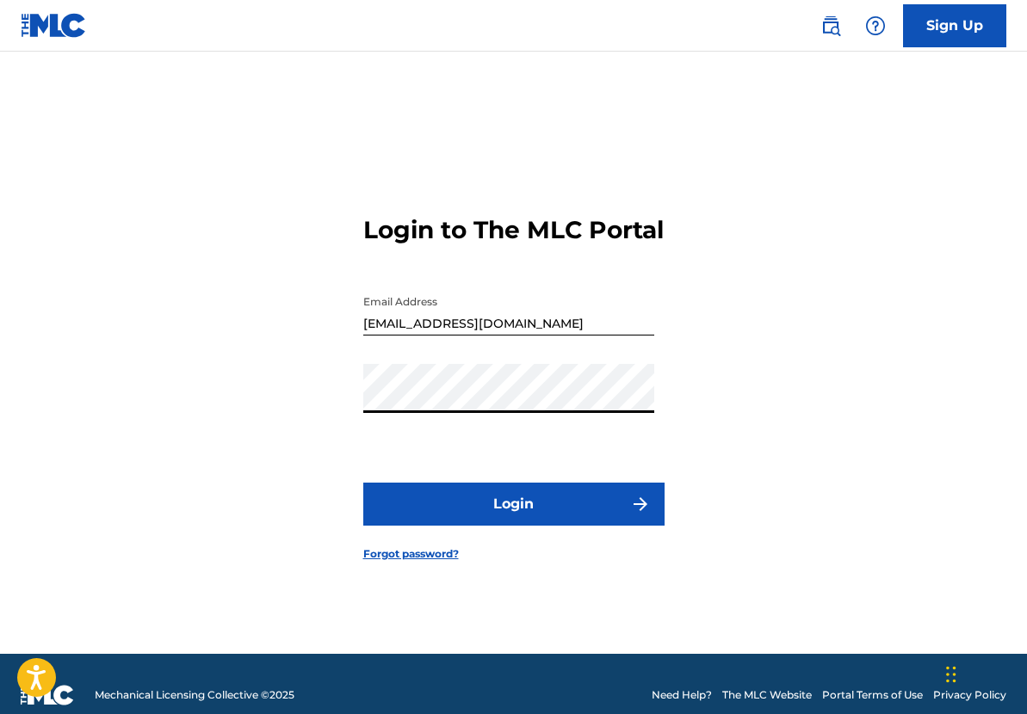
click at [363, 483] on button "Login" at bounding box center [513, 504] width 301 height 43
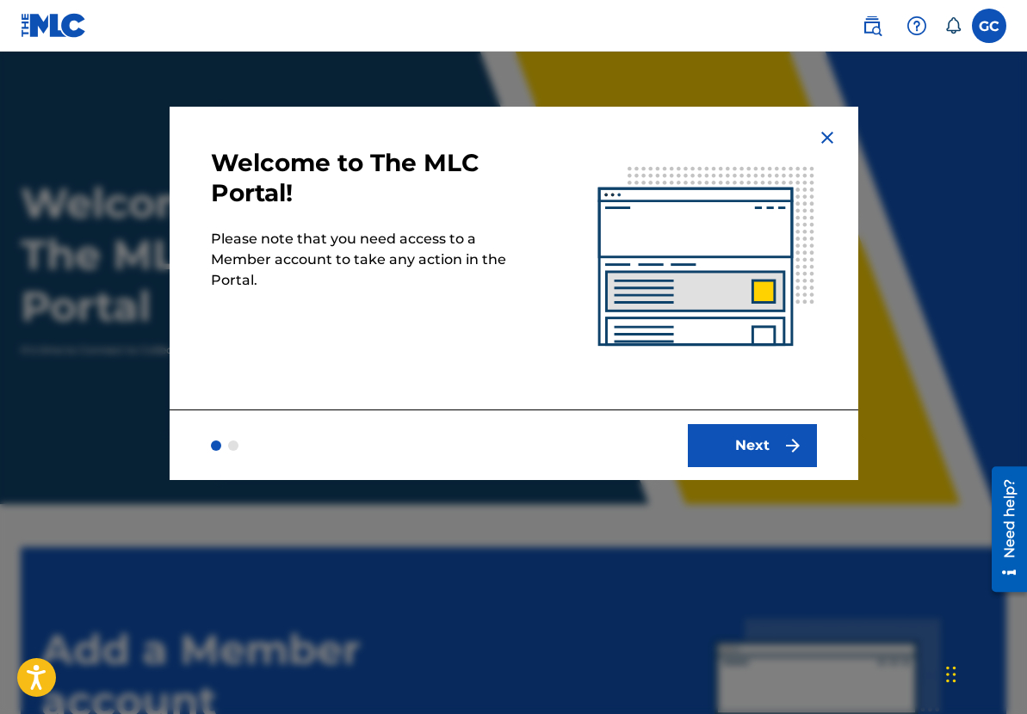
click at [738, 424] on button "Next" at bounding box center [752, 445] width 129 height 43
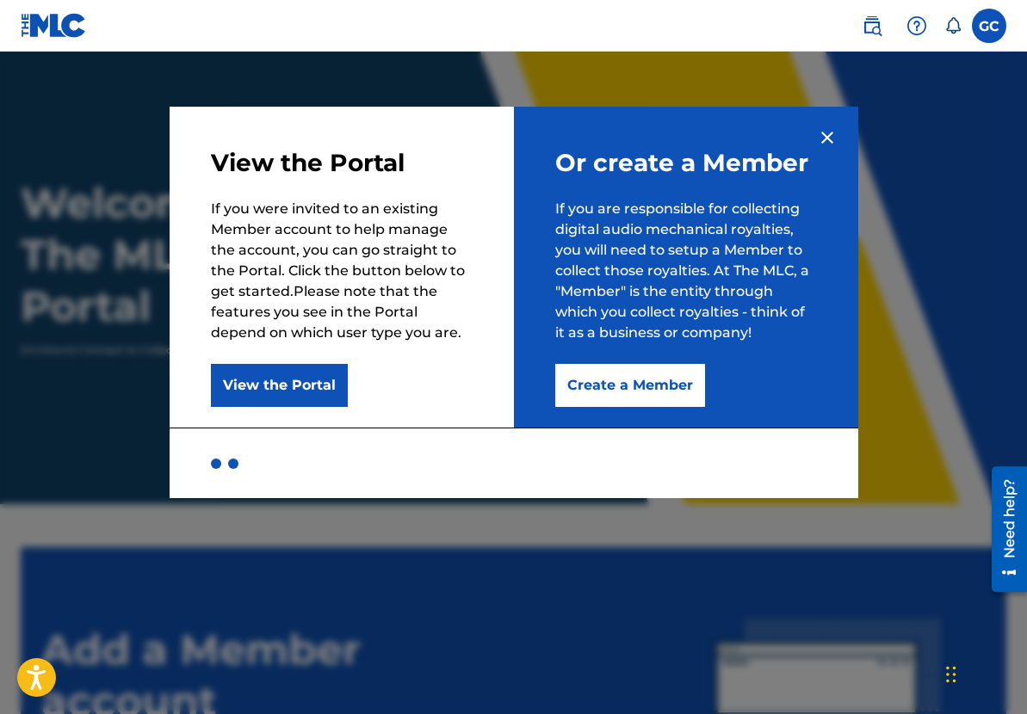
click at [612, 397] on button "Create a Member" at bounding box center [630, 385] width 150 height 43
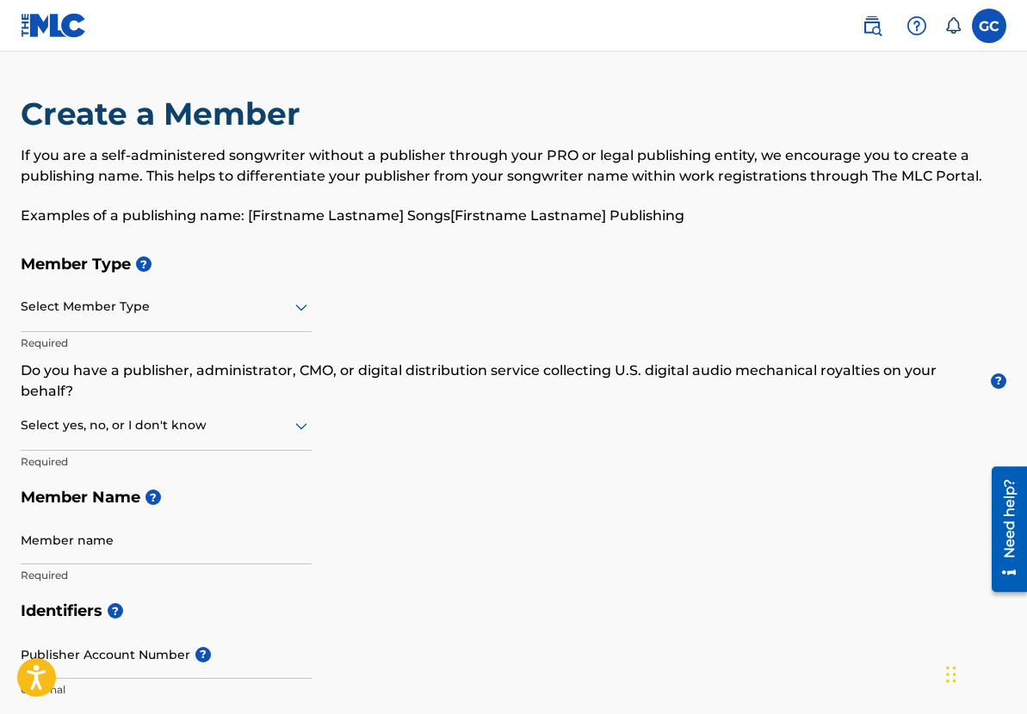
click at [74, 302] on div at bounding box center [166, 307] width 291 height 22
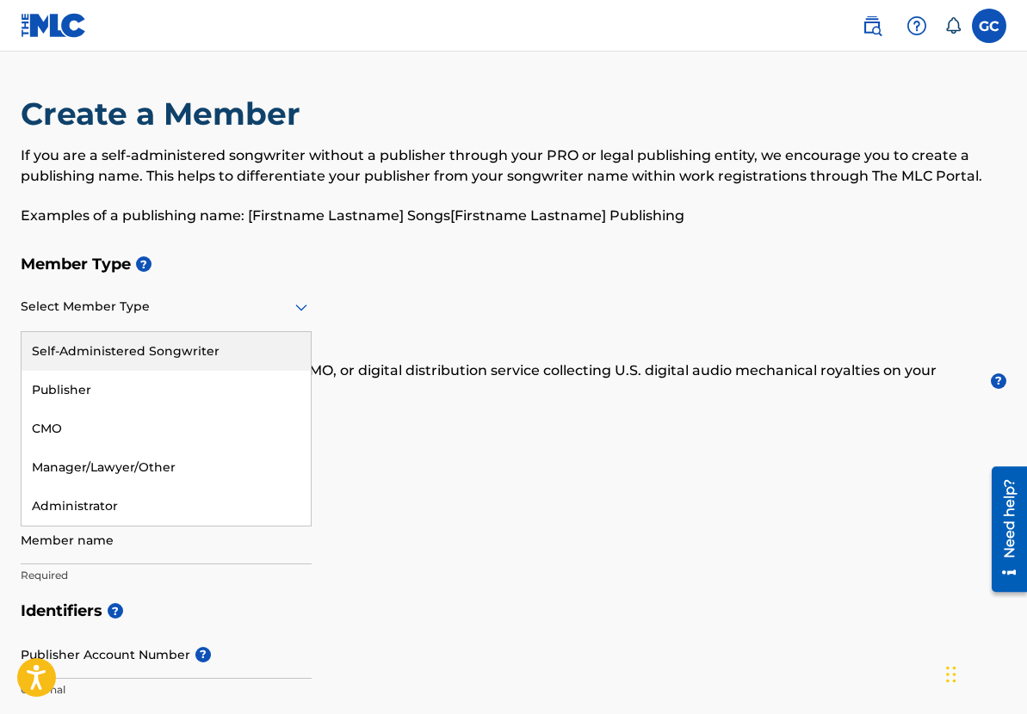
click at [145, 354] on div "Self-Administered Songwriter" at bounding box center [166, 351] width 289 height 39
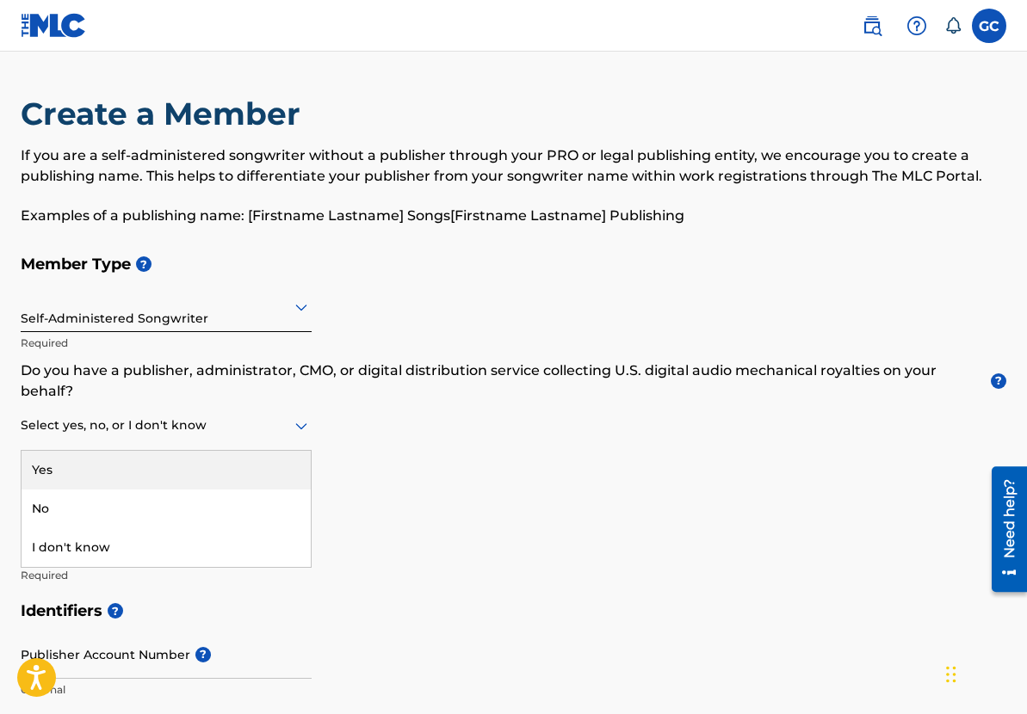
click at [279, 423] on div at bounding box center [166, 426] width 291 height 22
click at [374, 450] on div "Member Type ? Self-Administered Songwriter Required Do you have a publisher, ad…" at bounding box center [513, 419] width 985 height 347
click at [261, 422] on div at bounding box center [166, 426] width 291 height 22
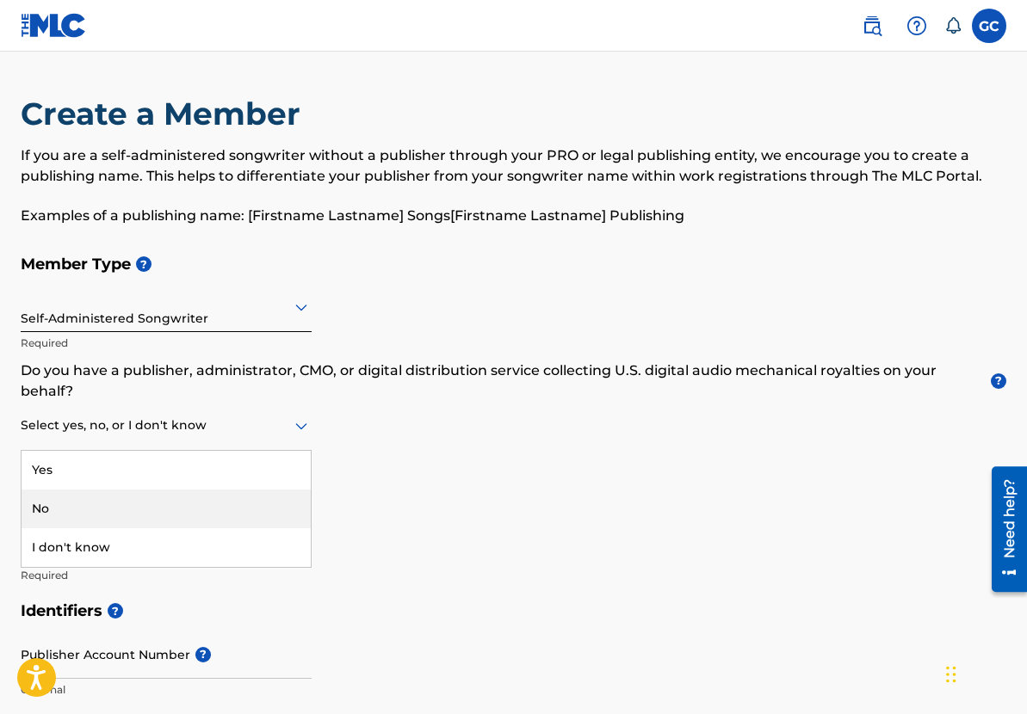
click at [168, 502] on div "No" at bounding box center [166, 509] width 289 height 39
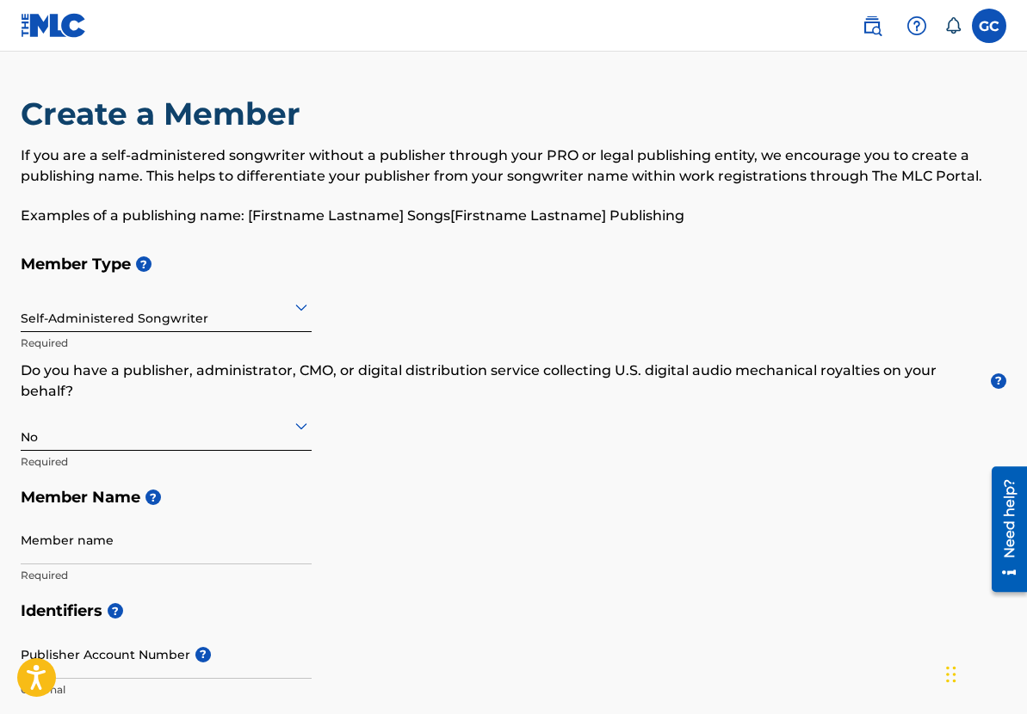
click at [217, 435] on div at bounding box center [166, 426] width 291 height 22
click at [364, 479] on h5 "Member Name ?" at bounding box center [513, 497] width 985 height 37
click at [226, 547] on input "Member name" at bounding box center [166, 540] width 291 height 49
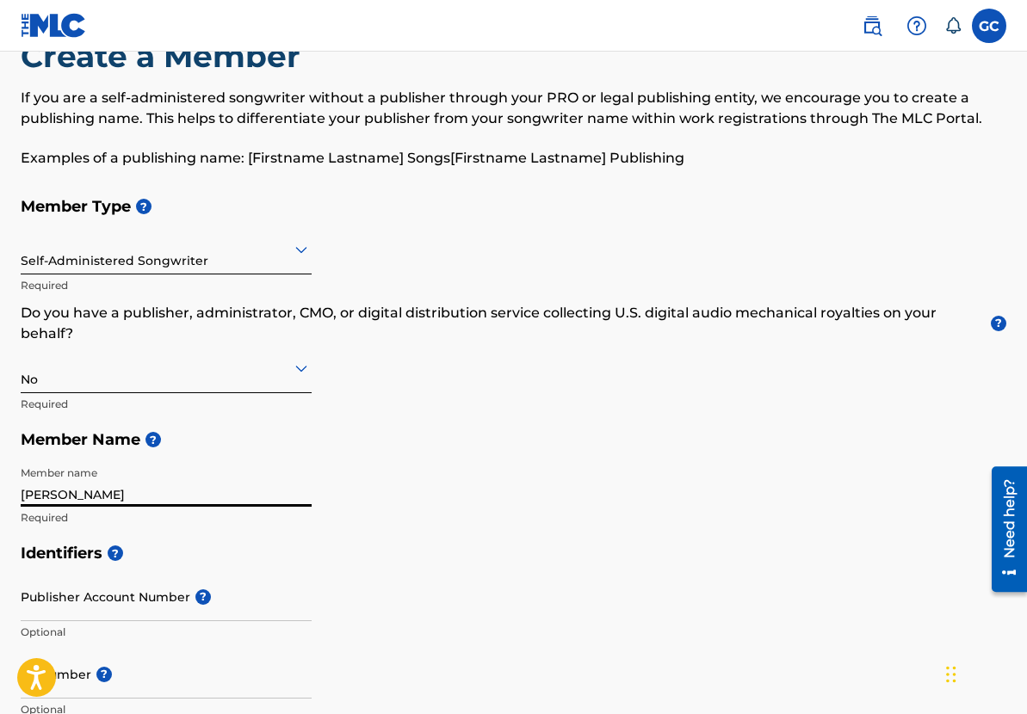
scroll to position [279, 0]
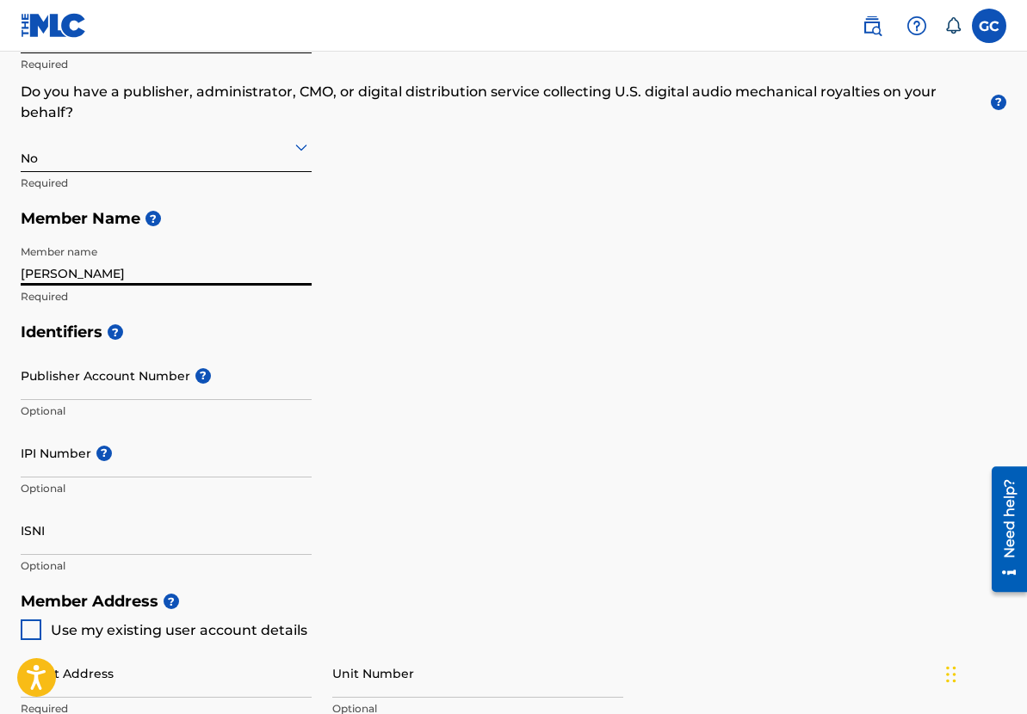
type input "Chadwick K Gunn"
click at [236, 395] on input "Publisher Account Number ?" at bounding box center [166, 375] width 291 height 49
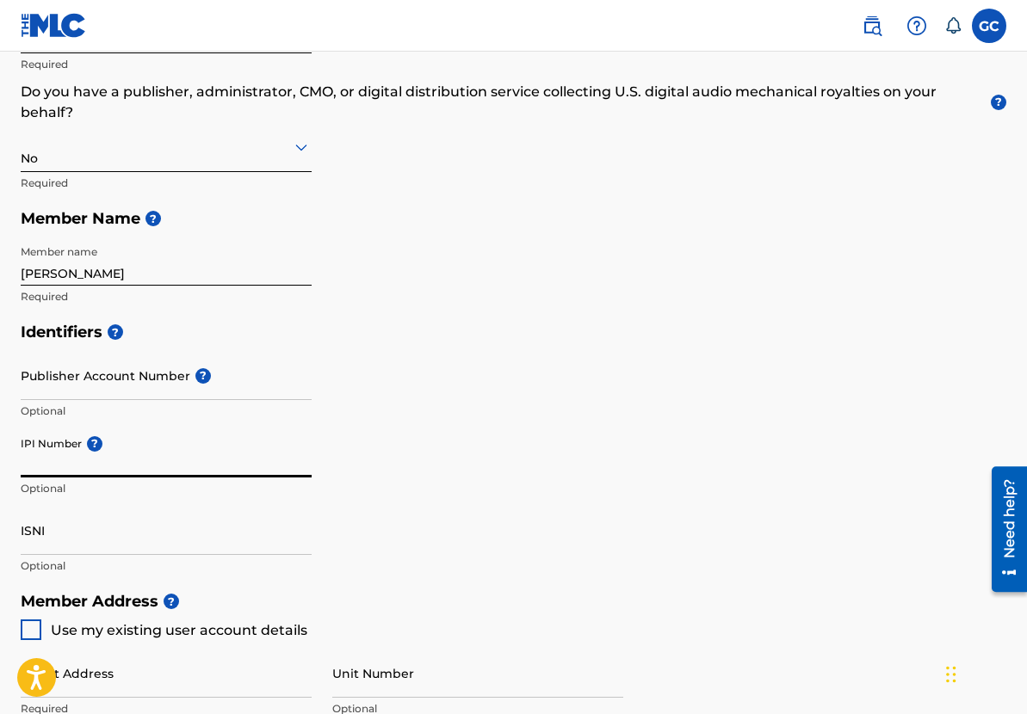
click at [191, 477] on input "IPI Number ?" at bounding box center [166, 453] width 291 height 49
type input "1270313198"
click at [435, 547] on div "Identifiers ? Publisher Account Number ? Optional IPI Number ? 1270313198 Optio…" at bounding box center [513, 448] width 985 height 269
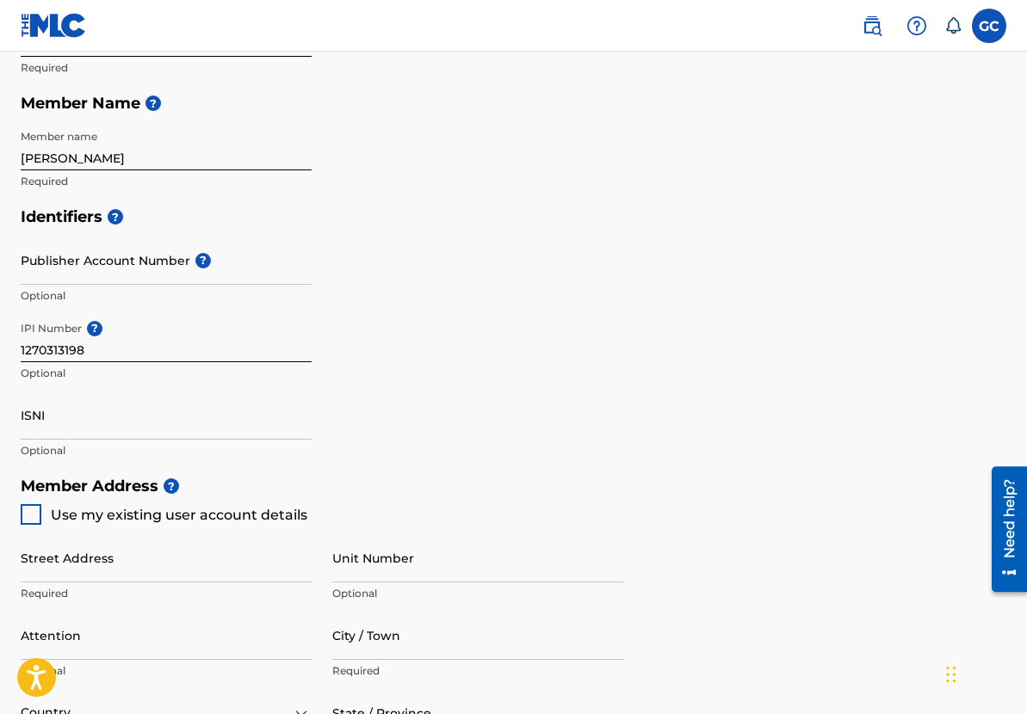
scroll to position [396, 0]
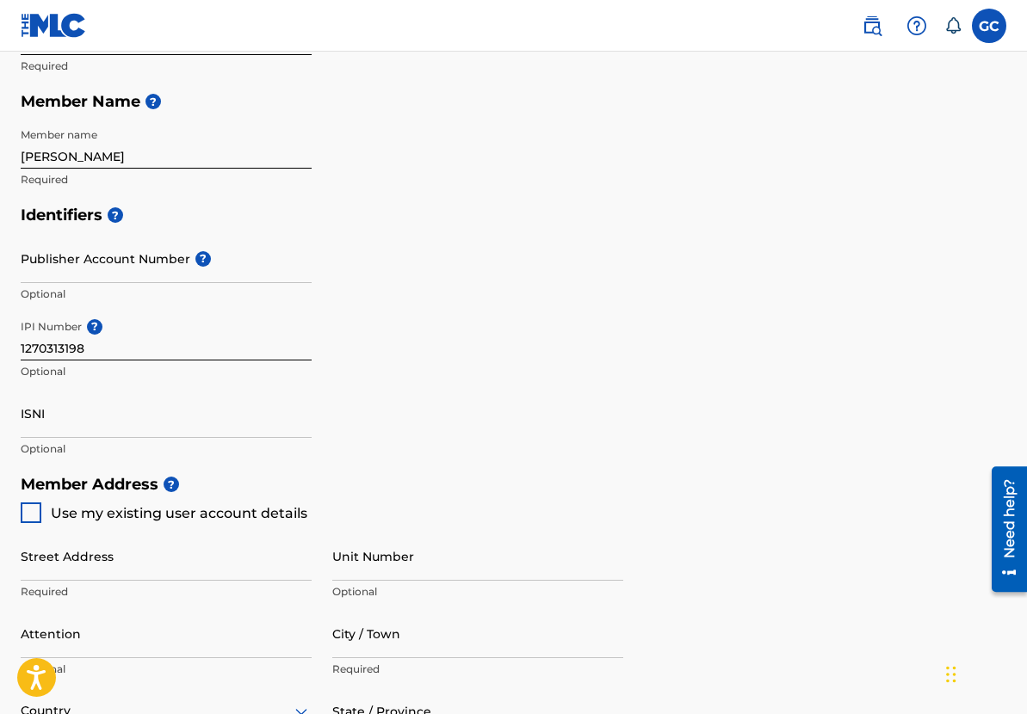
click at [36, 511] on div at bounding box center [31, 513] width 21 height 21
type input "1714 Thornhollow DR"
type input "Houston"
type input "77014"
type input "901"
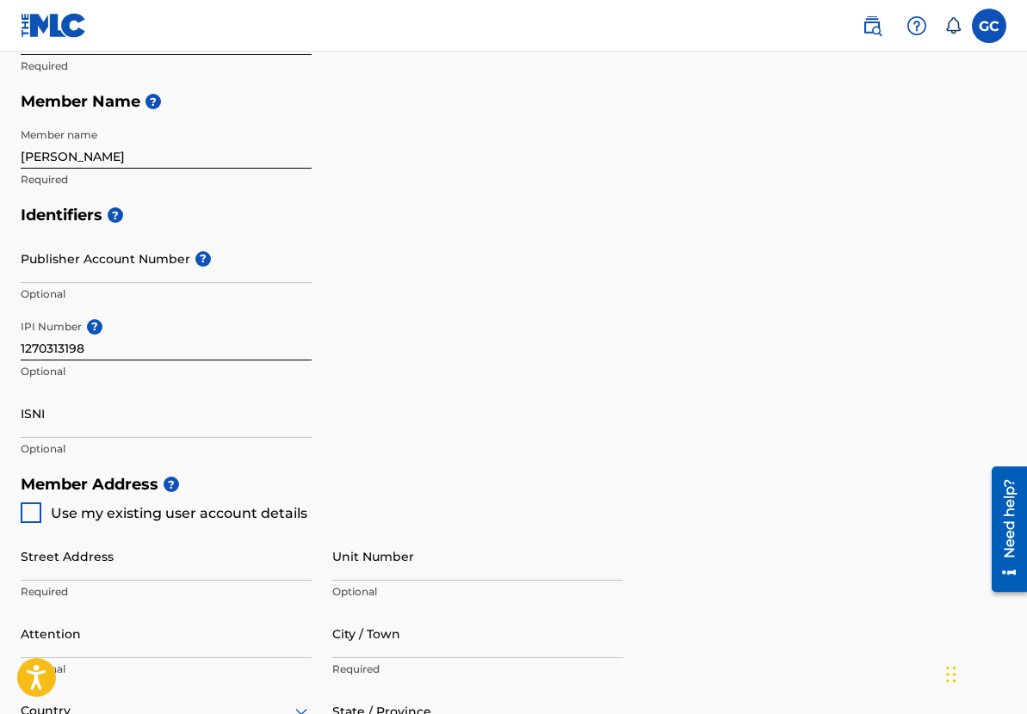
type input "3151424"
type input "[EMAIL_ADDRESS][DOMAIN_NAME]"
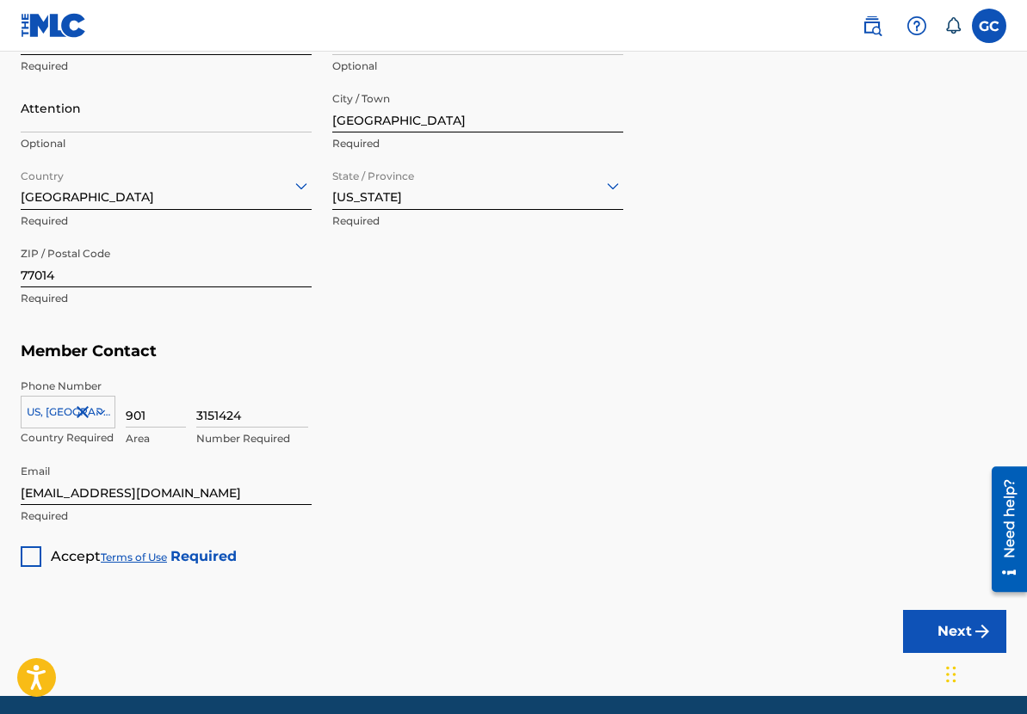
scroll to position [923, 0]
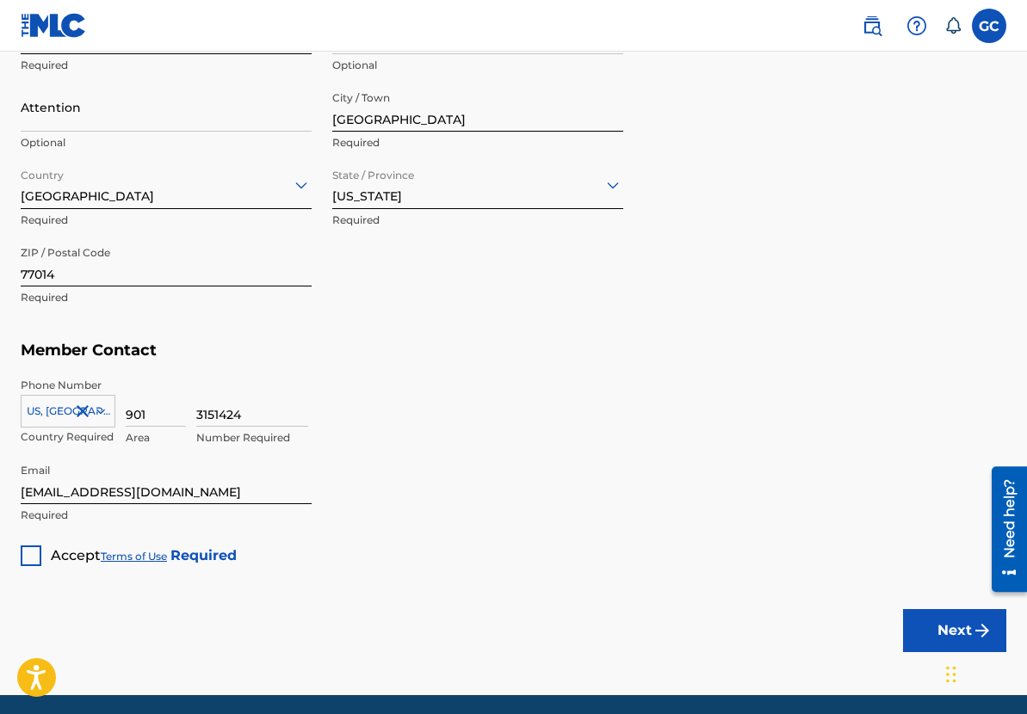
click at [37, 553] on div at bounding box center [31, 556] width 21 height 21
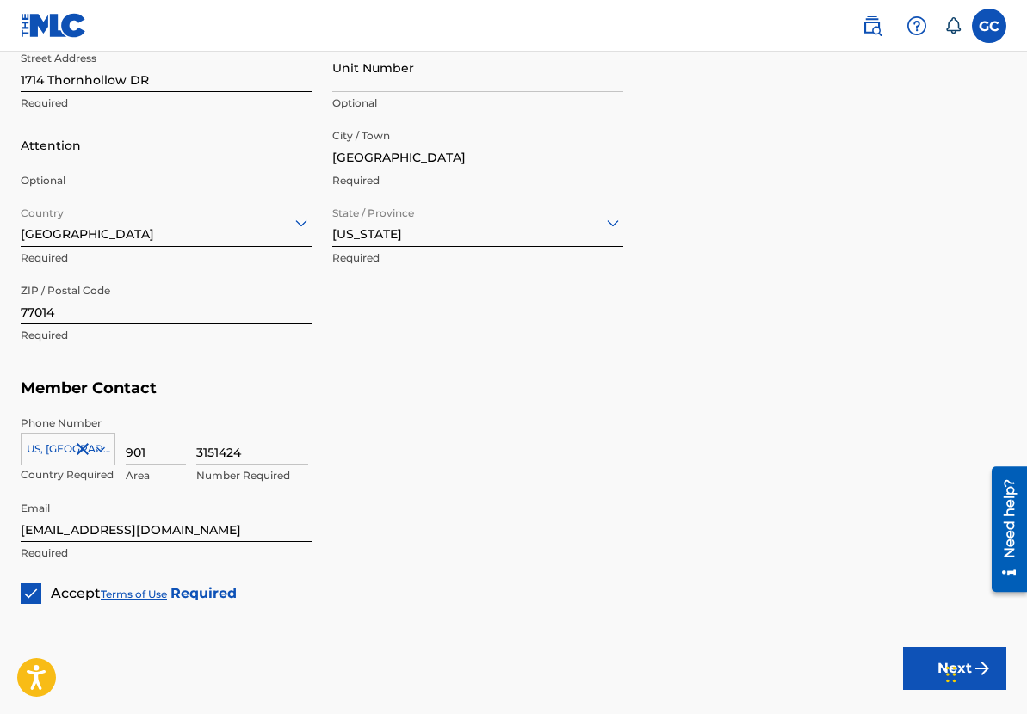
scroll to position [892, 0]
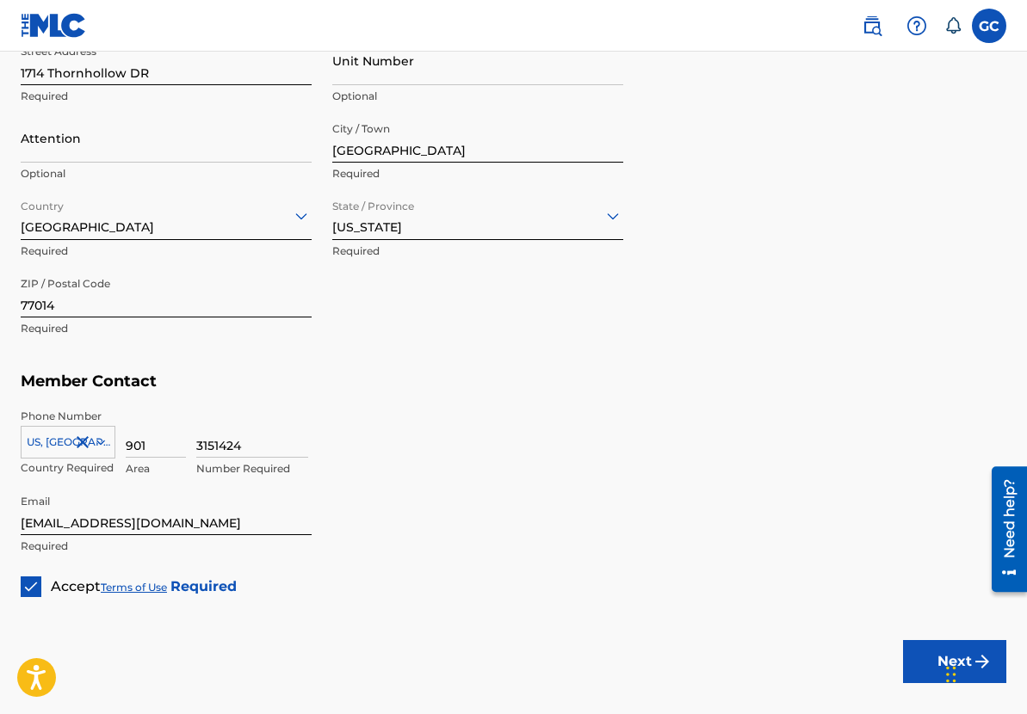
click at [934, 668] on button "Next" at bounding box center [954, 661] width 103 height 43
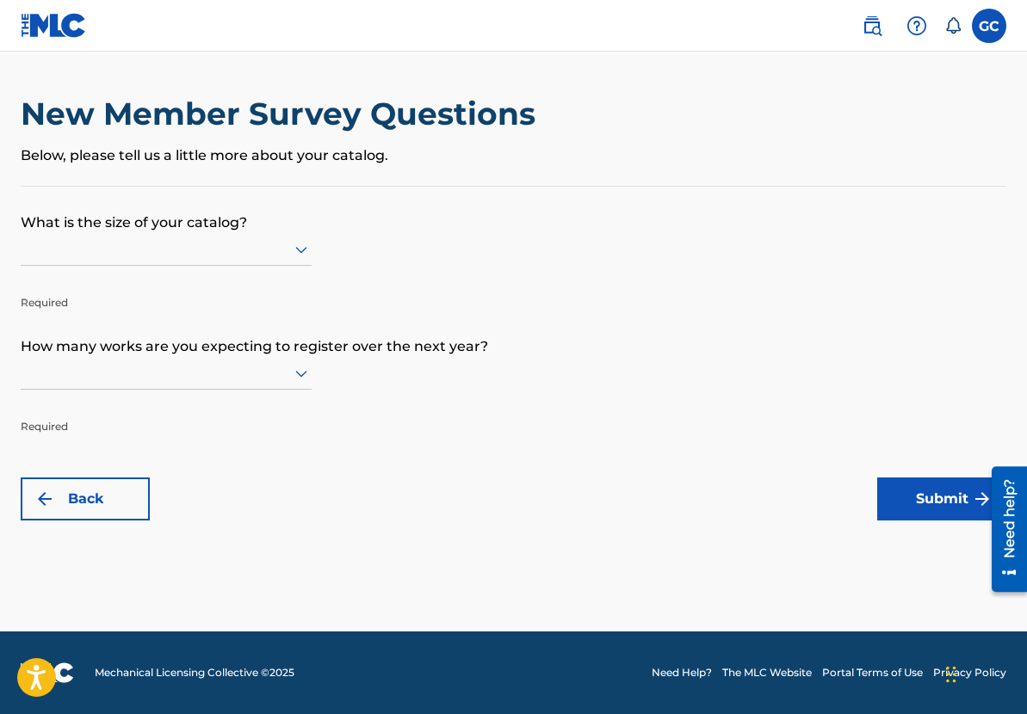
click at [1000, 30] on label at bounding box center [989, 26] width 34 height 34
click at [989, 26] on input "[PERSON_NAME] [EMAIL_ADDRESS][DOMAIN_NAME] Notification Preferences Profile Log…" at bounding box center [989, 26] width 0 height 0
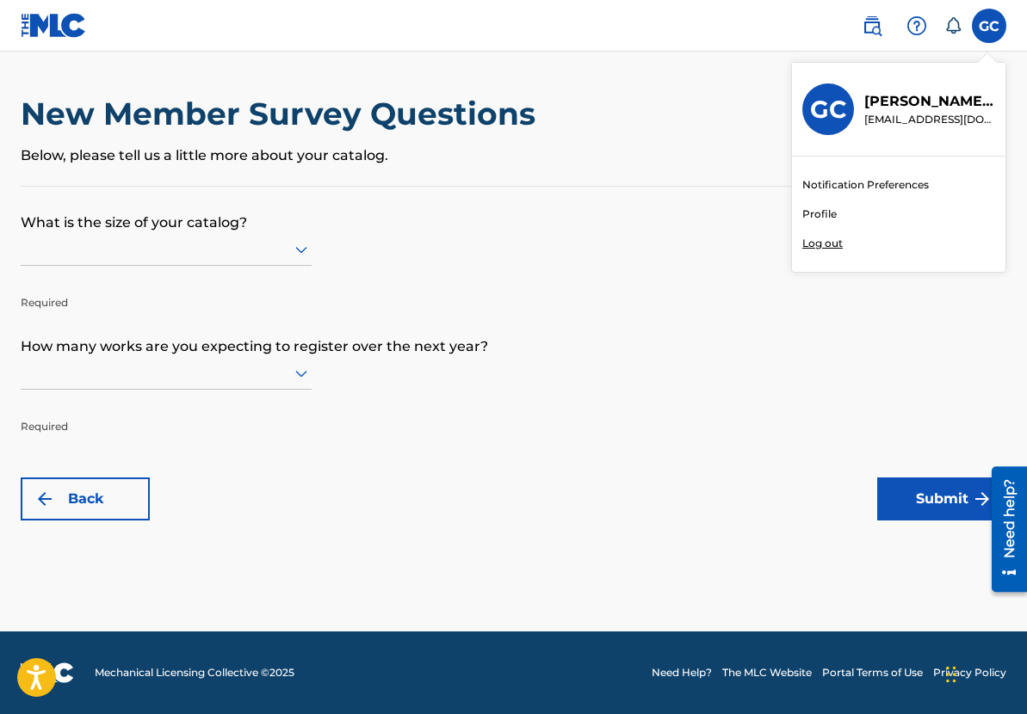
drag, startPoint x: 902, startPoint y: 322, endPoint x: 905, endPoint y: 255, distance: 67.2
click at [900, 306] on form "What is the size of your catalog? Required How many works are you expecting to …" at bounding box center [513, 354] width 985 height 334
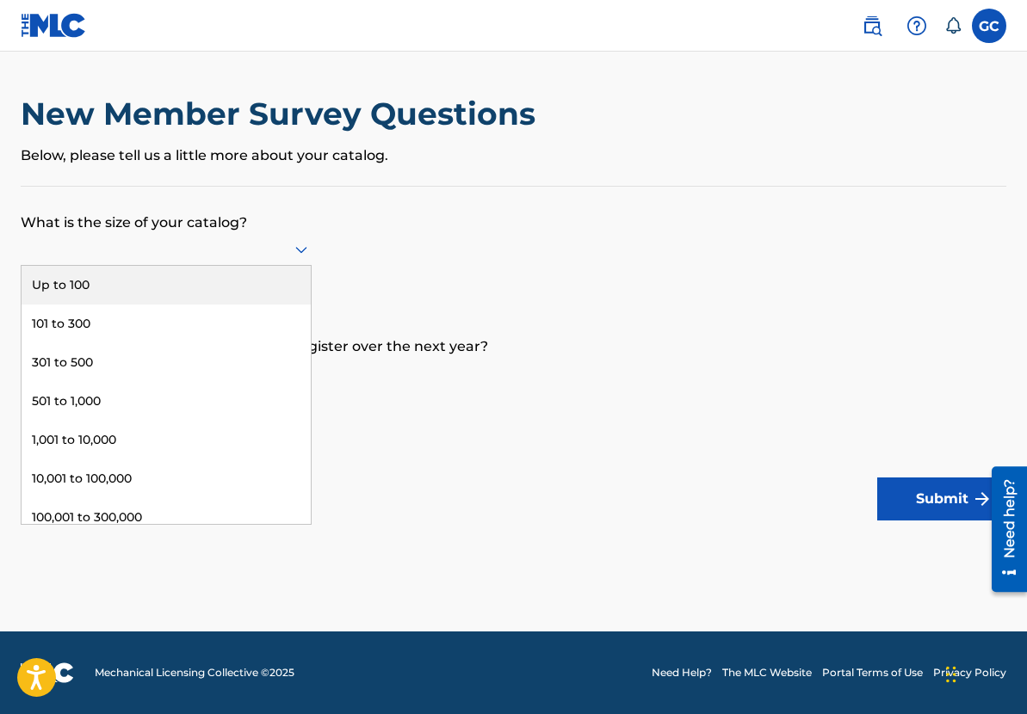
click at [303, 245] on icon at bounding box center [301, 249] width 21 height 21
click at [491, 291] on form "What is the size of your catalog? Up to 100, 1 of 9. 9 results available. Use U…" at bounding box center [513, 354] width 985 height 334
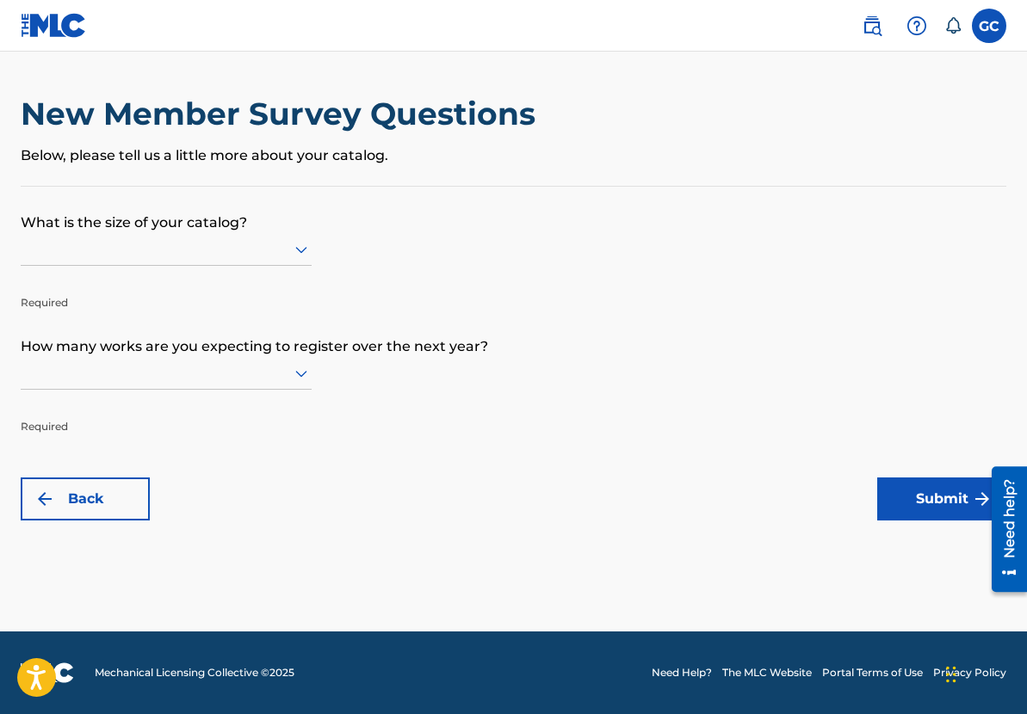
click at [596, 175] on div "New Member Survey Questions Below, please tell us a little more about your cata…" at bounding box center [513, 140] width 985 height 91
click at [306, 367] on icon at bounding box center [301, 373] width 21 height 21
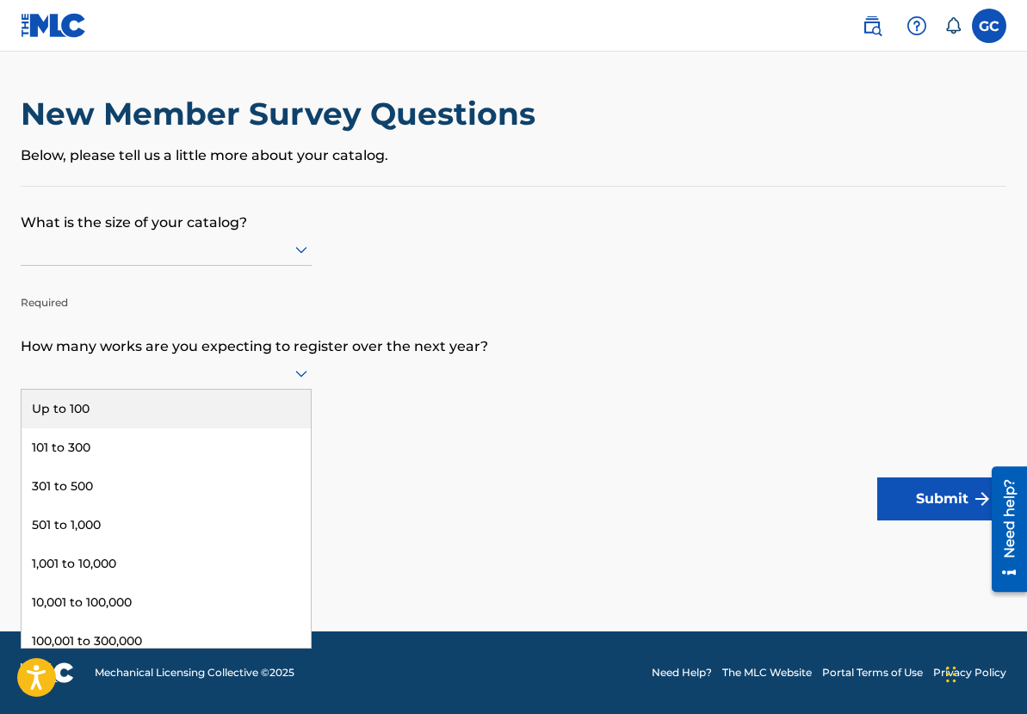
click at [434, 337] on p "How many works are you expecting to register over the next year?" at bounding box center [513, 334] width 985 height 46
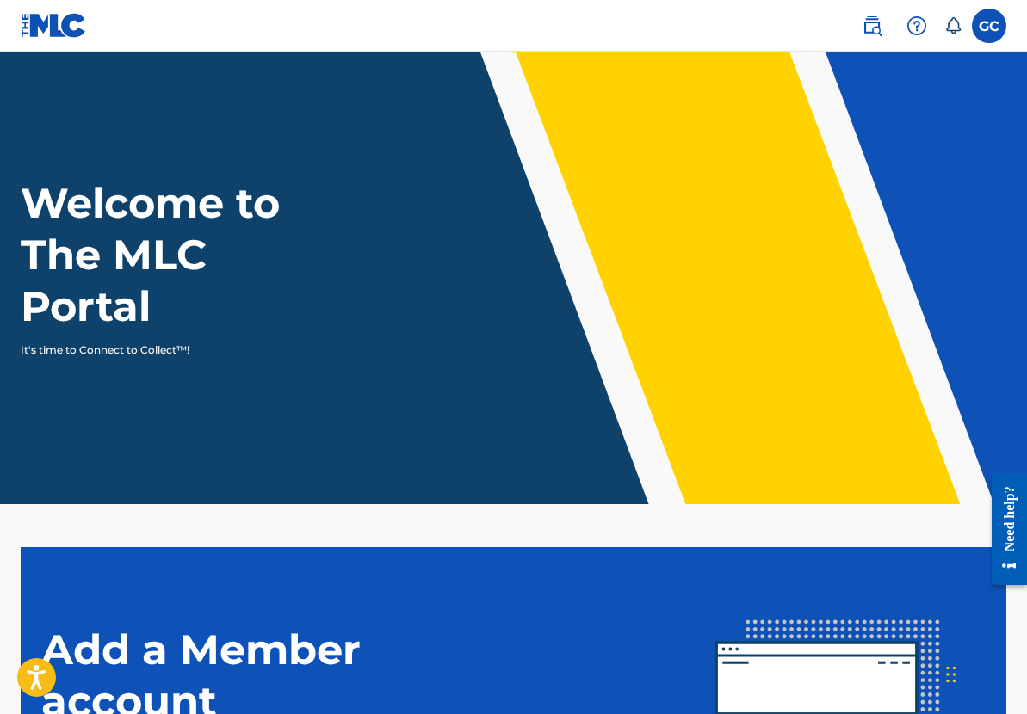
click at [982, 31] on label at bounding box center [989, 26] width 34 height 34
click at [989, 26] on input "[PERSON_NAME] [EMAIL_ADDRESS][DOMAIN_NAME] Notification Preferences Profile Log…" at bounding box center [989, 26] width 0 height 0
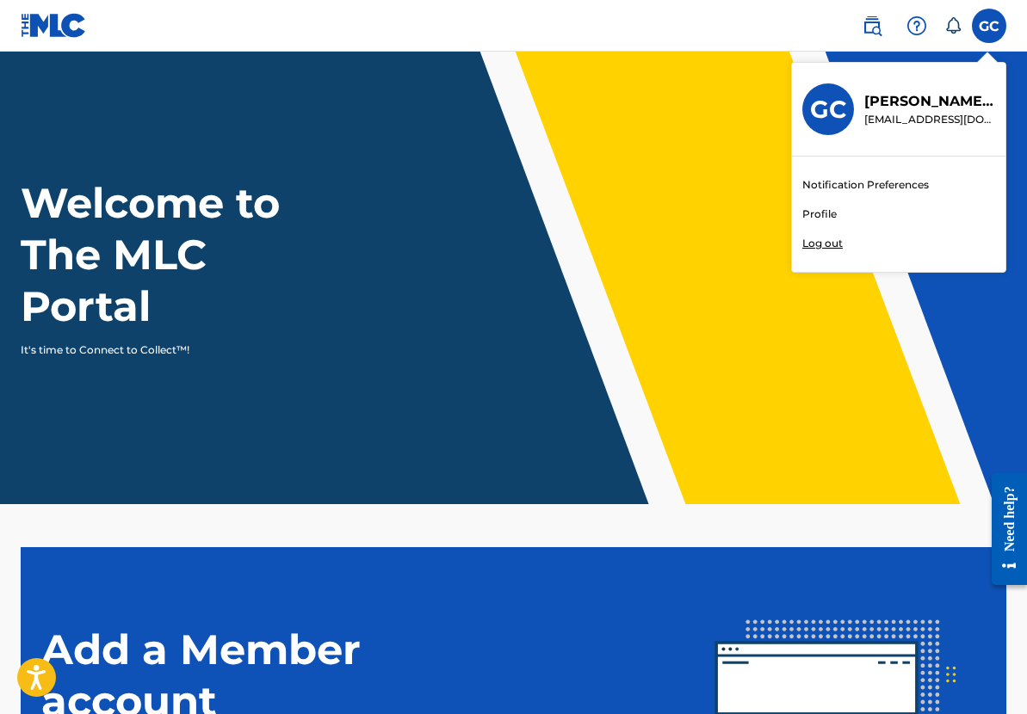
click at [594, 194] on div "Welcome to The MLC Portal It's time to Connect to Collect™!" at bounding box center [513, 267] width 1027 height 181
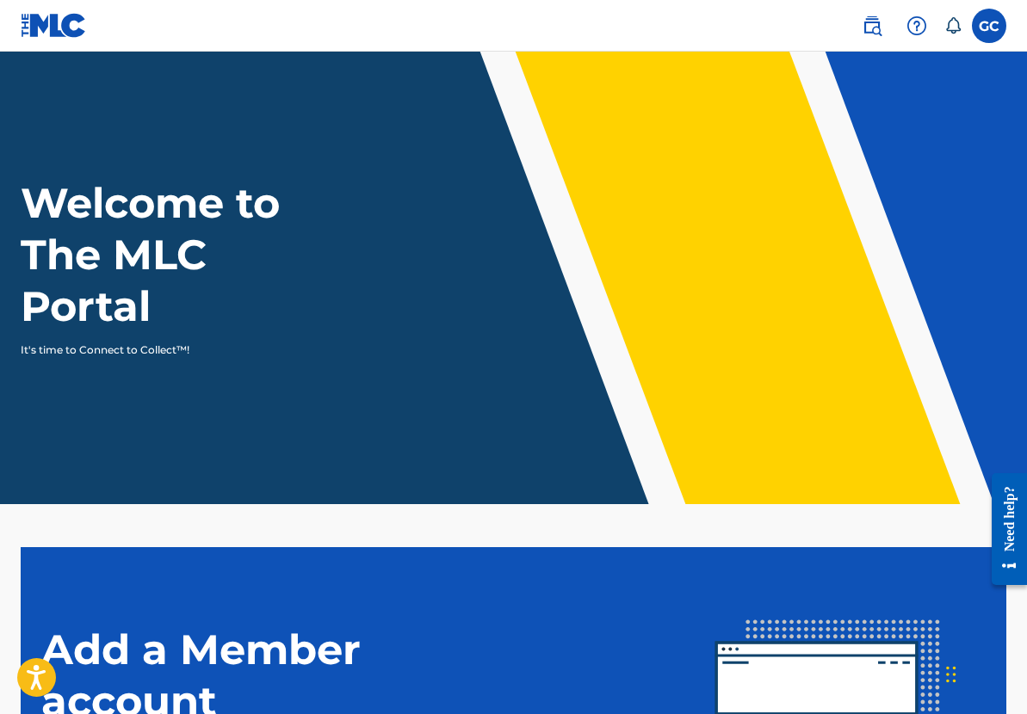
click at [983, 27] on label at bounding box center [989, 26] width 34 height 34
click at [989, 26] on input "[PERSON_NAME] [EMAIL_ADDRESS][DOMAIN_NAME] Notification Preferences Profile Log…" at bounding box center [989, 26] width 0 height 0
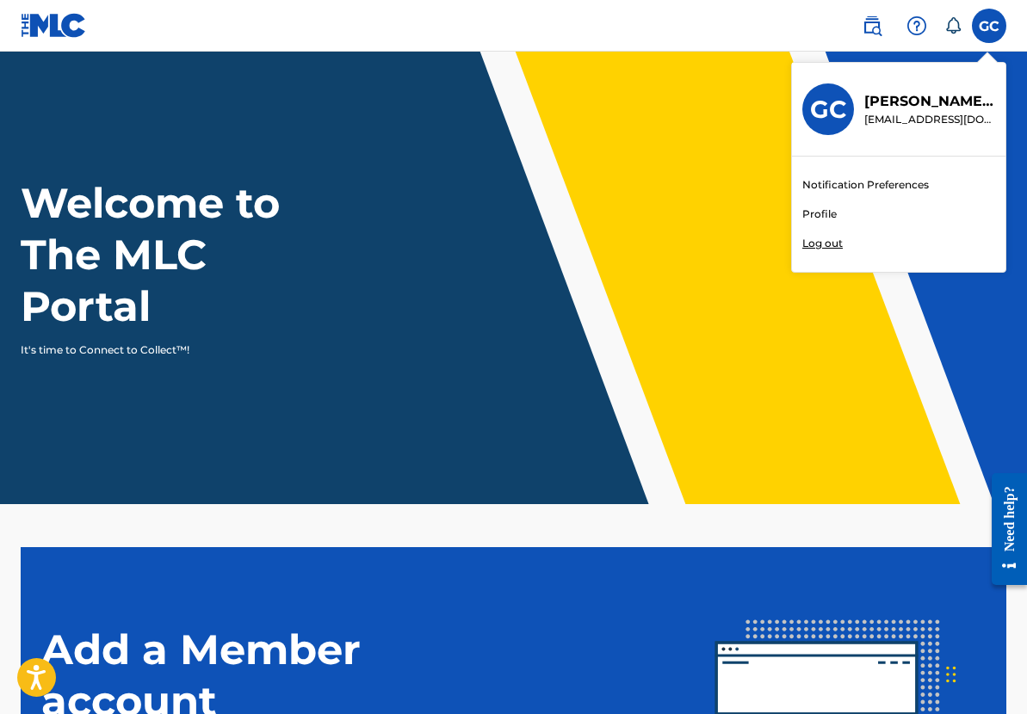
click at [748, 146] on header "Welcome to The MLC Portal It's time to Connect to Collect™!" at bounding box center [513, 278] width 1027 height 453
